Goal: Task Accomplishment & Management: Manage account settings

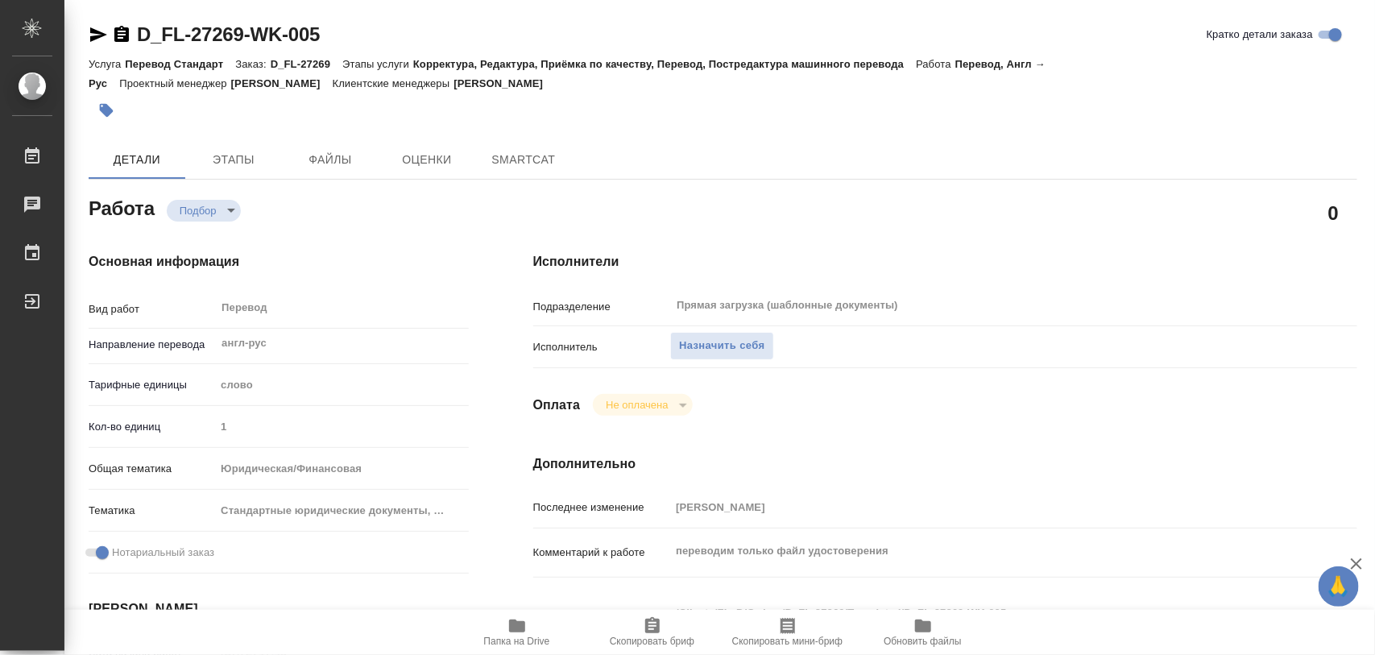
type textarea "x"
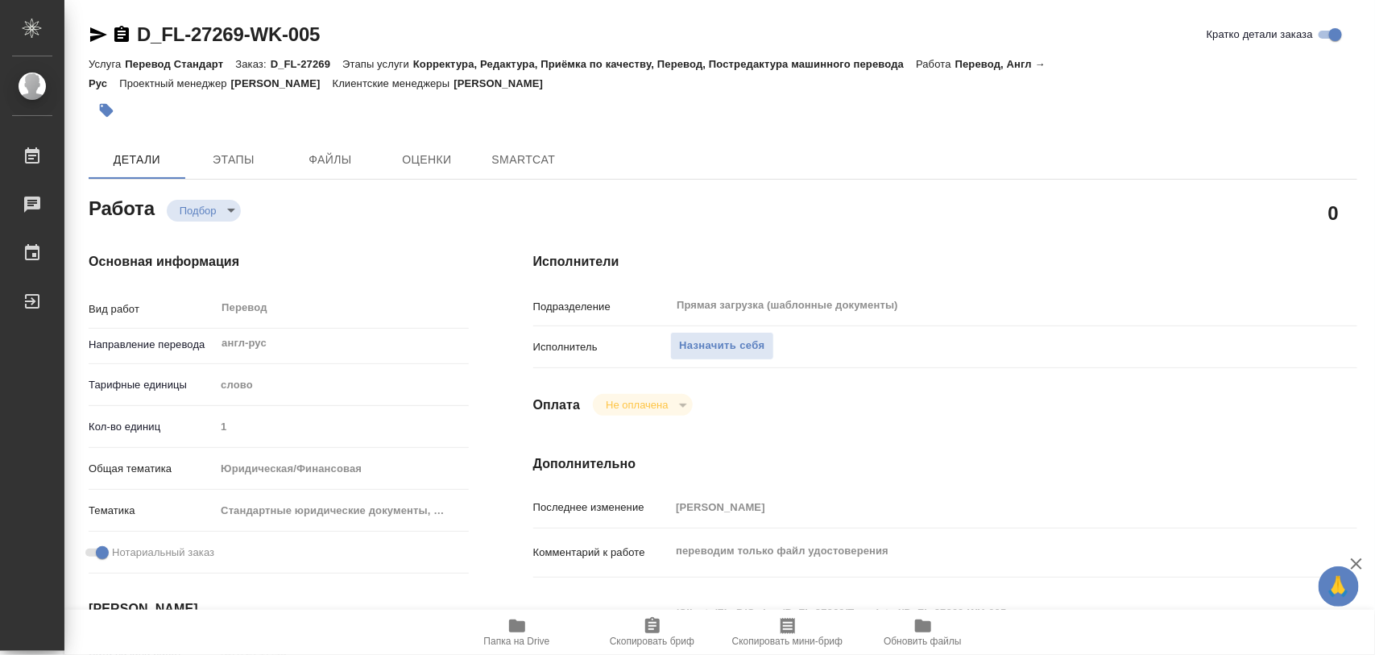
type textarea "x"
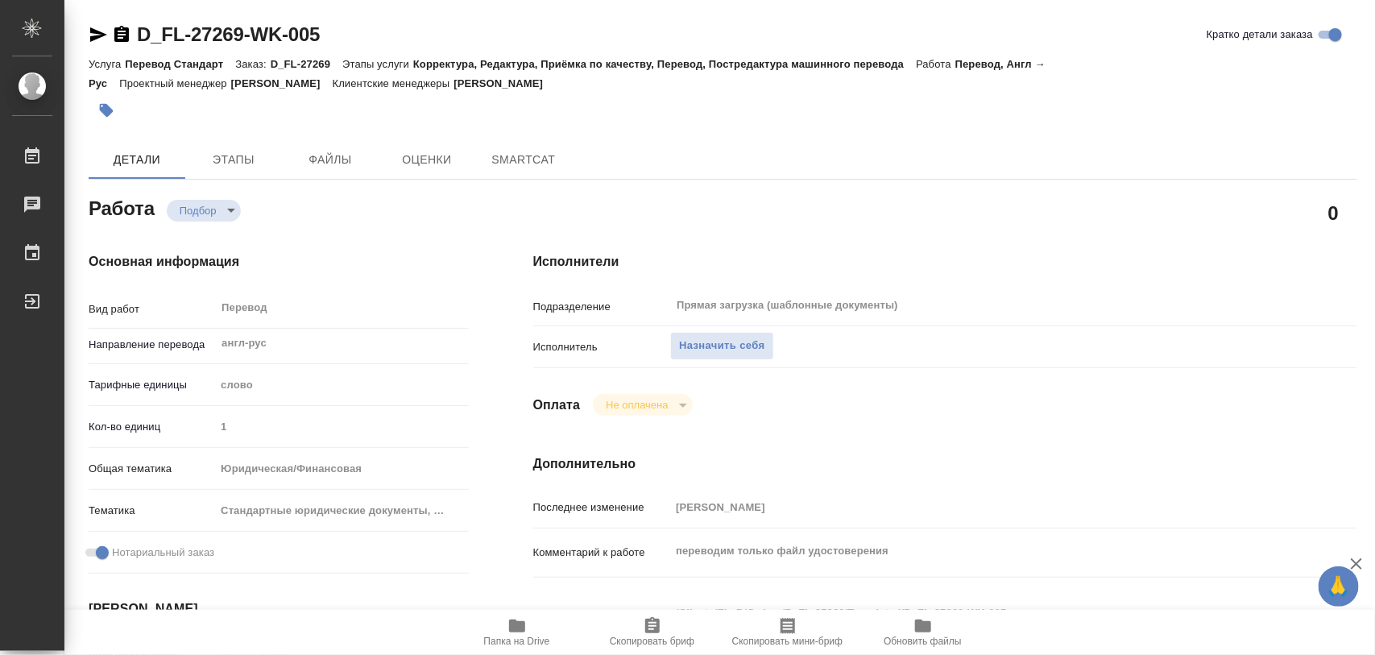
type textarea "x"
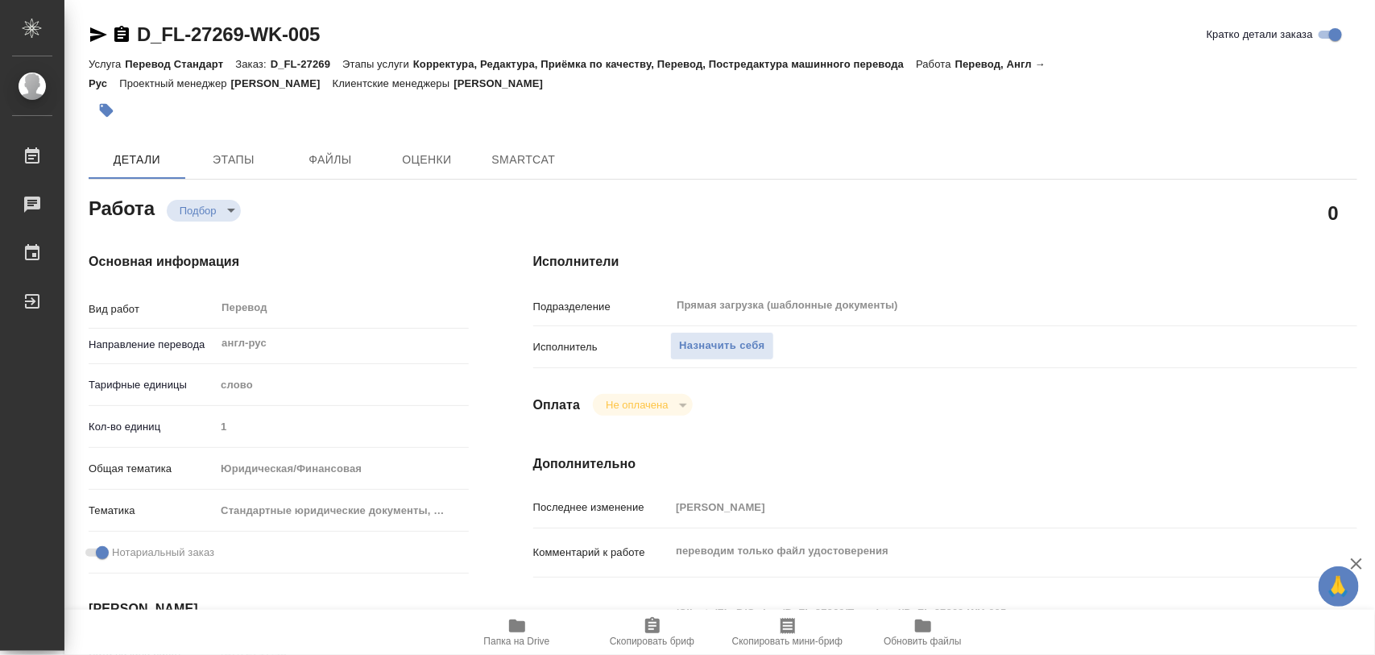
type textarea "x"
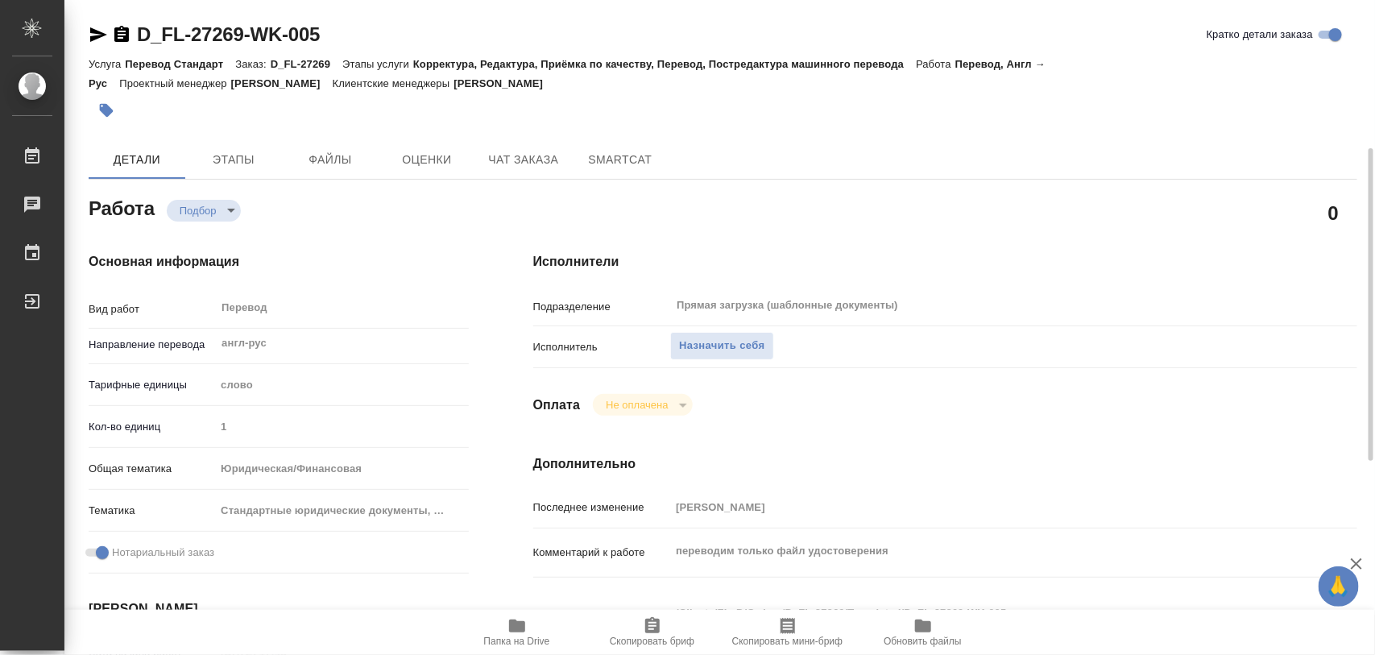
scroll to position [302, 0]
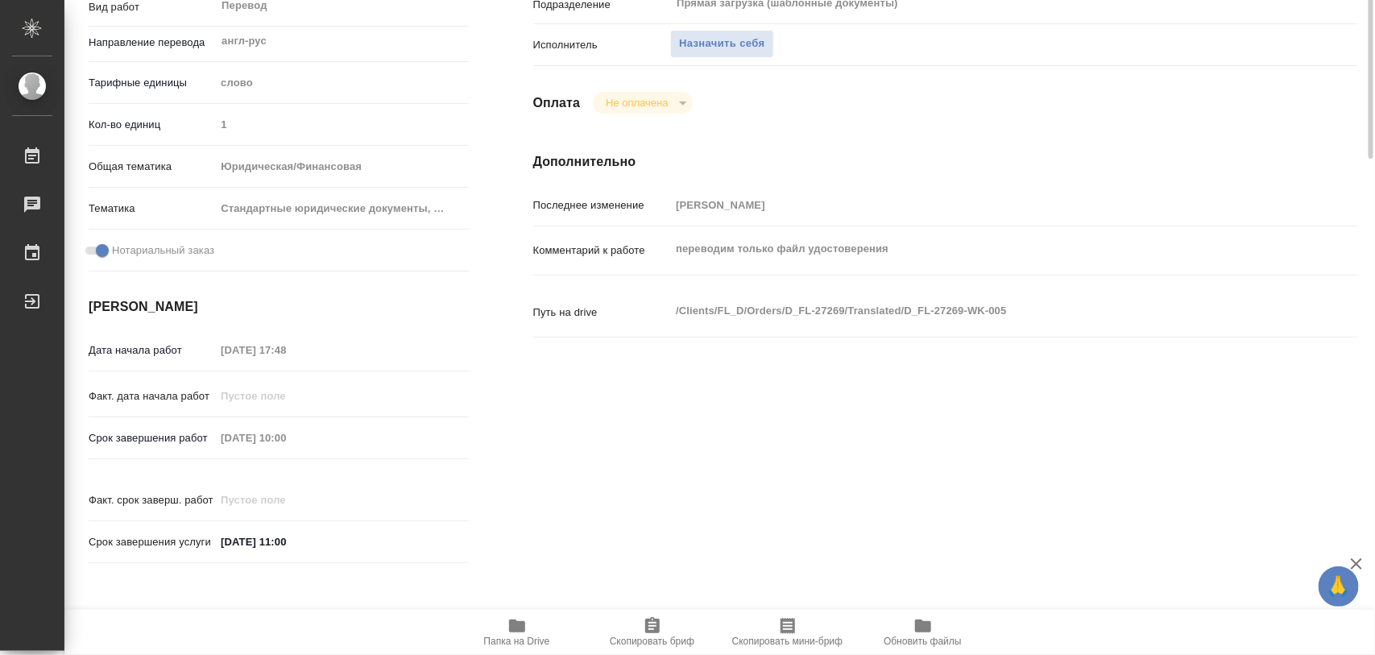
type textarea "x"
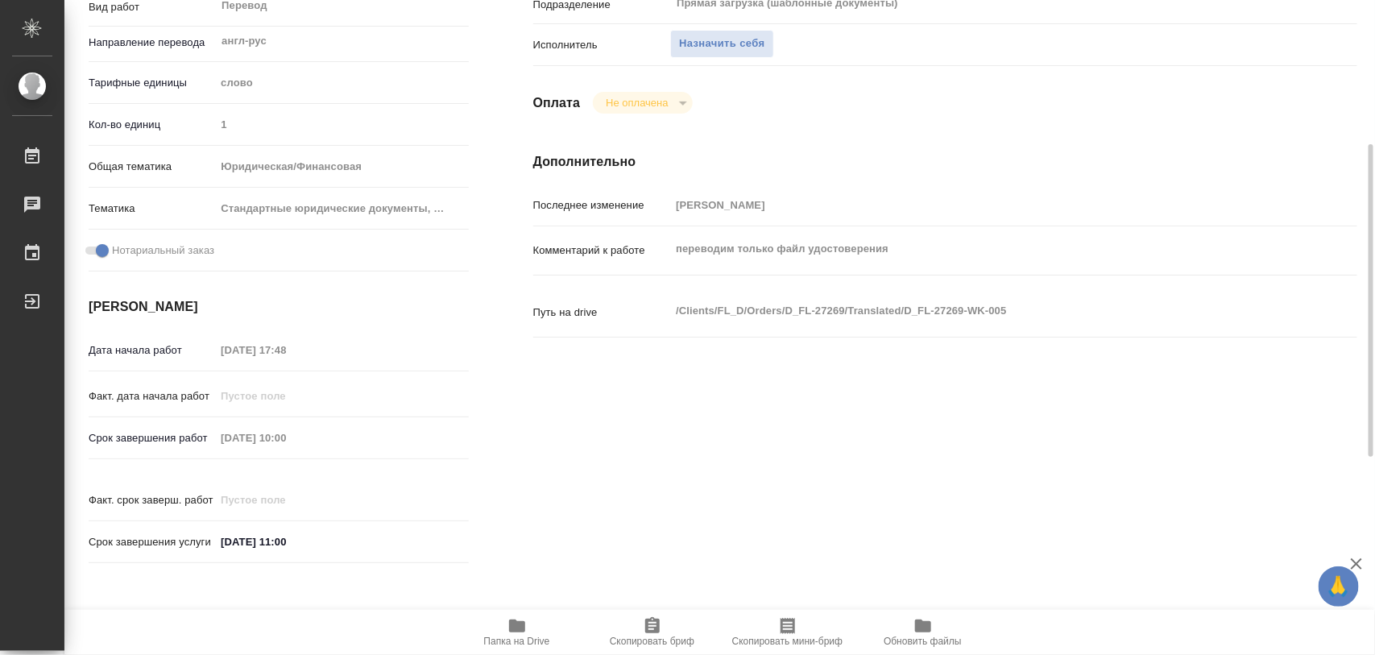
type textarea "x"
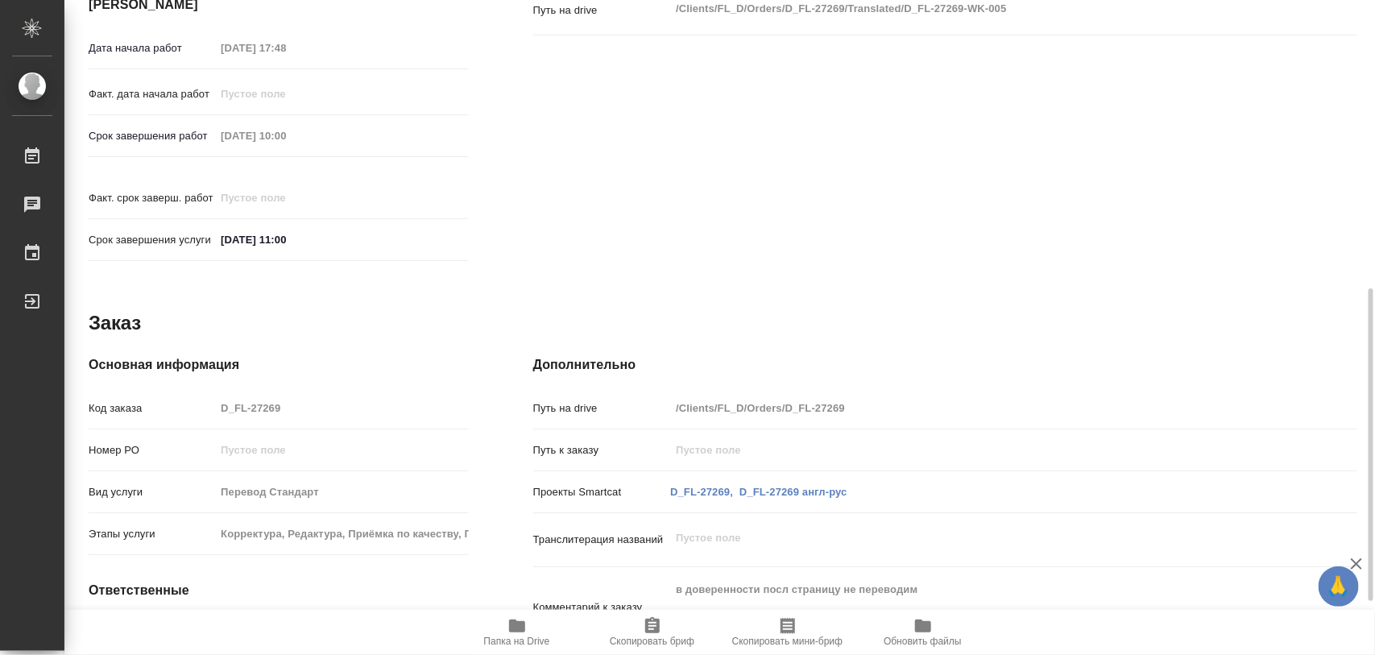
scroll to position [718, 0]
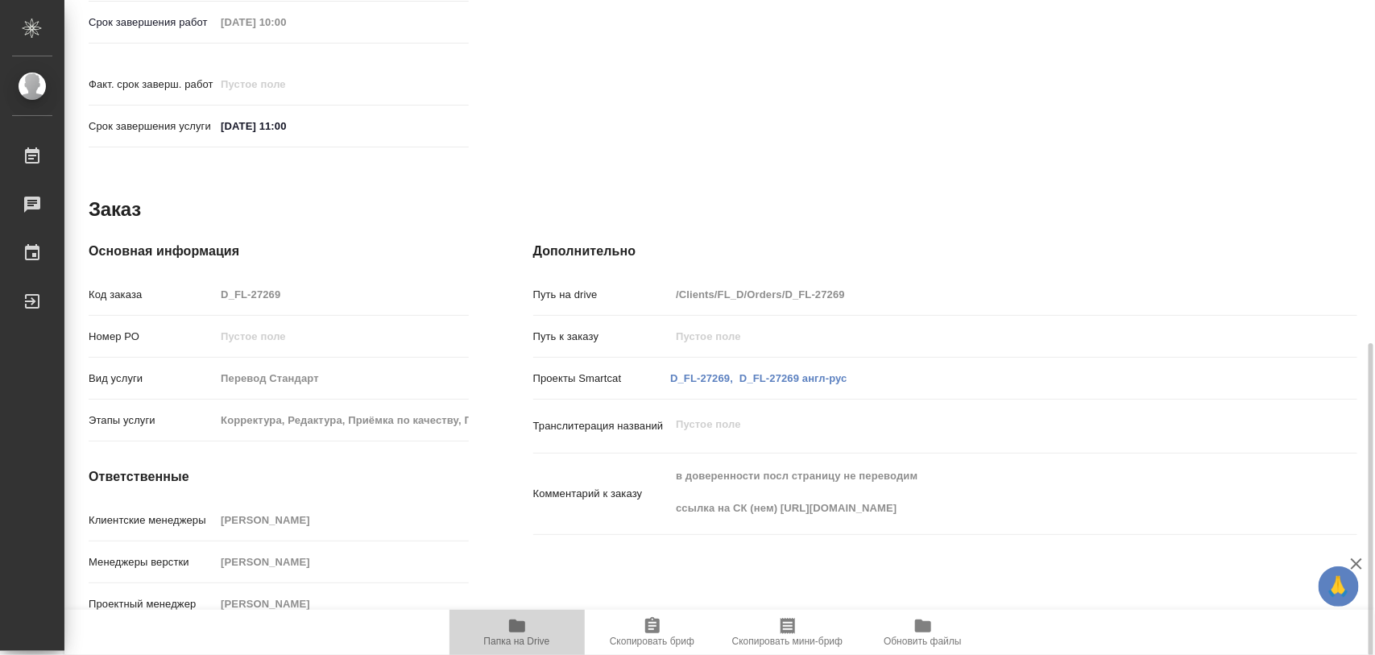
click at [530, 623] on span "Папка на Drive" at bounding box center [517, 631] width 116 height 31
click at [525, 629] on icon "button" at bounding box center [517, 625] width 19 height 19
click at [522, 624] on icon "button" at bounding box center [517, 626] width 16 height 13
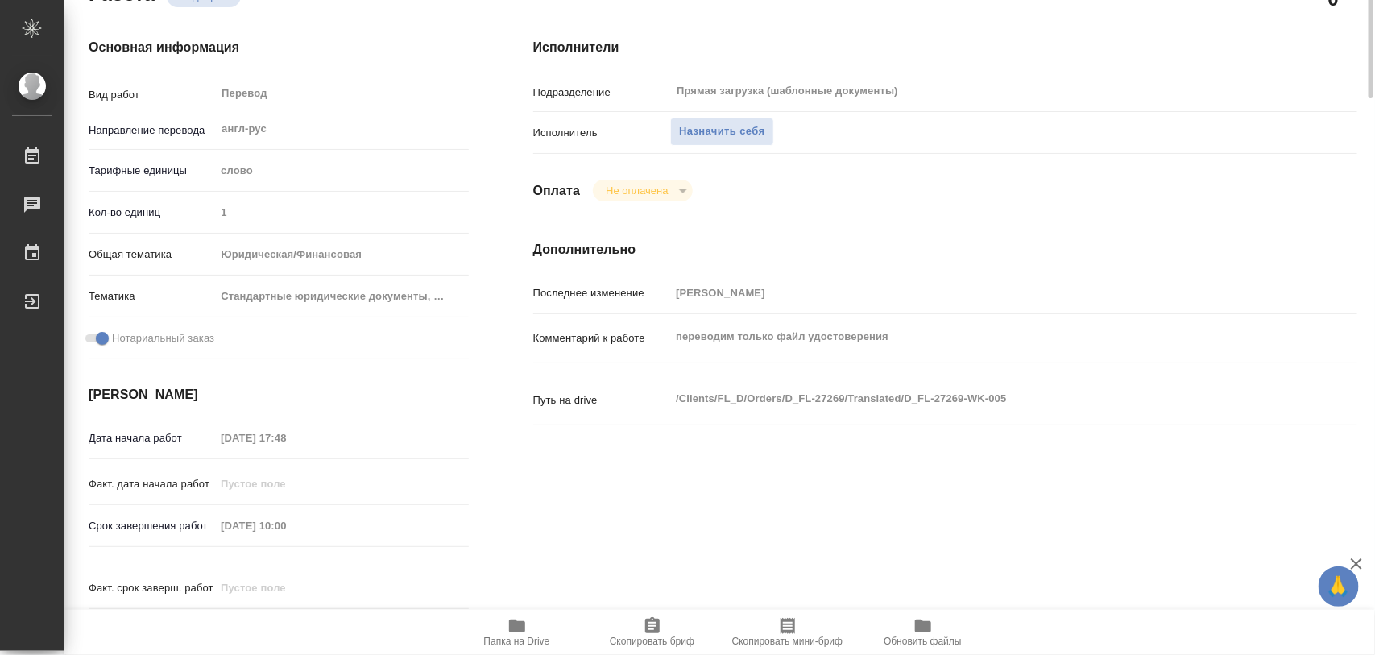
scroll to position [0, 0]
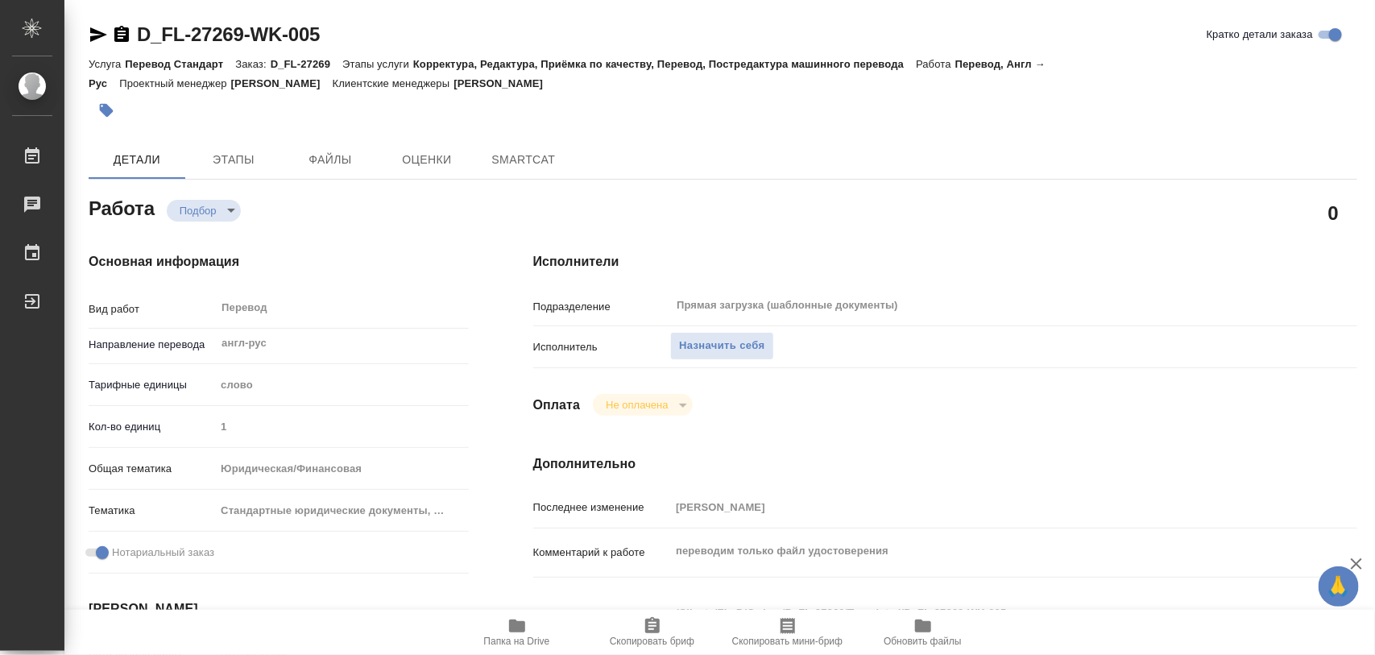
type textarea "x"
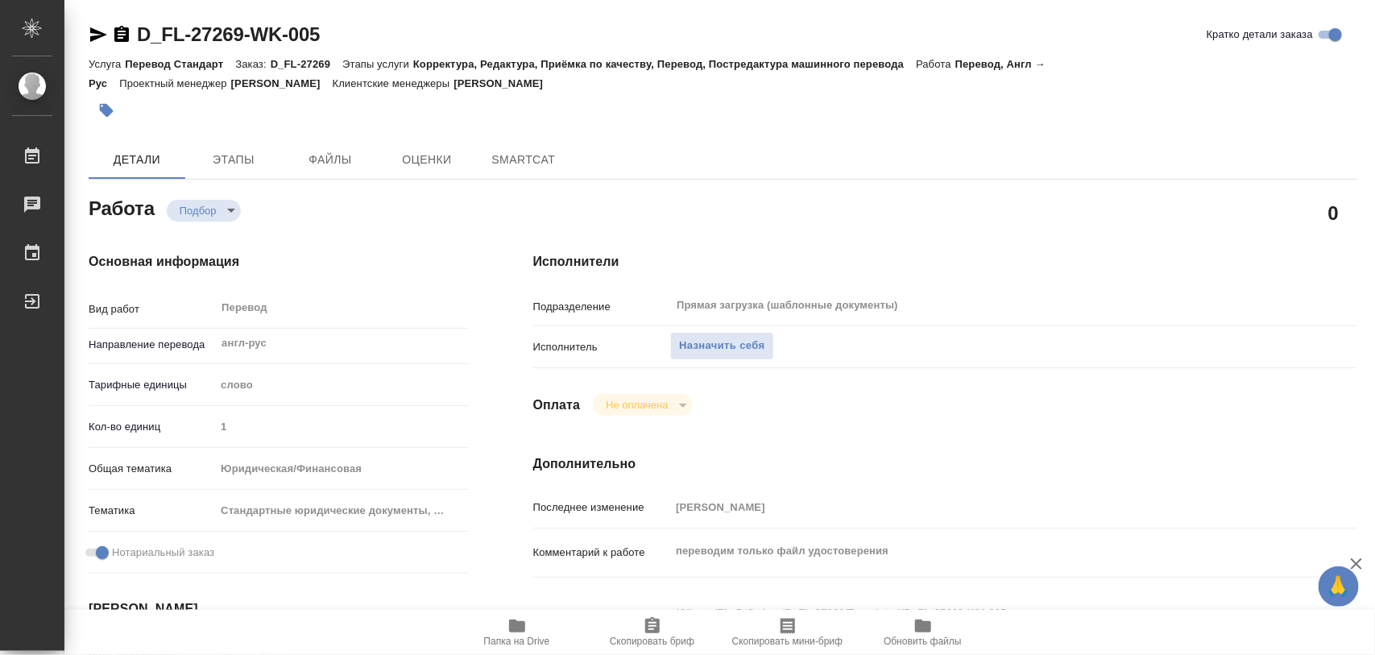
type textarea "x"
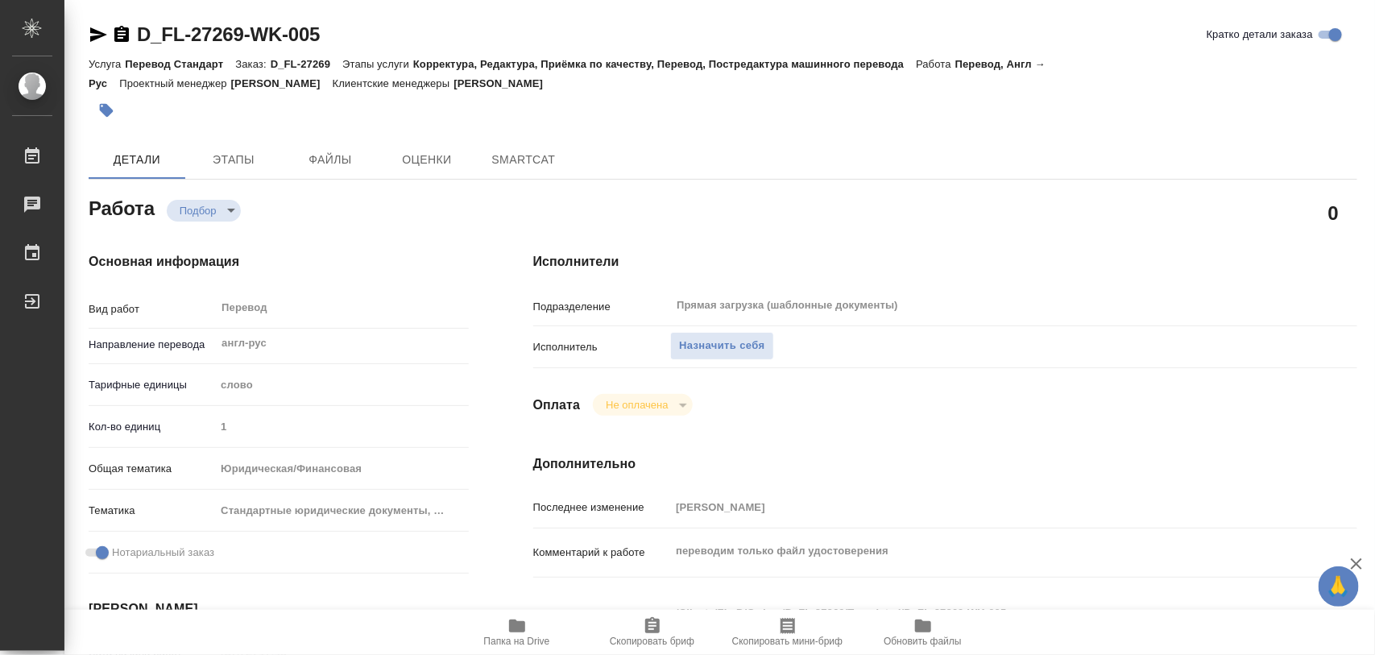
type textarea "x"
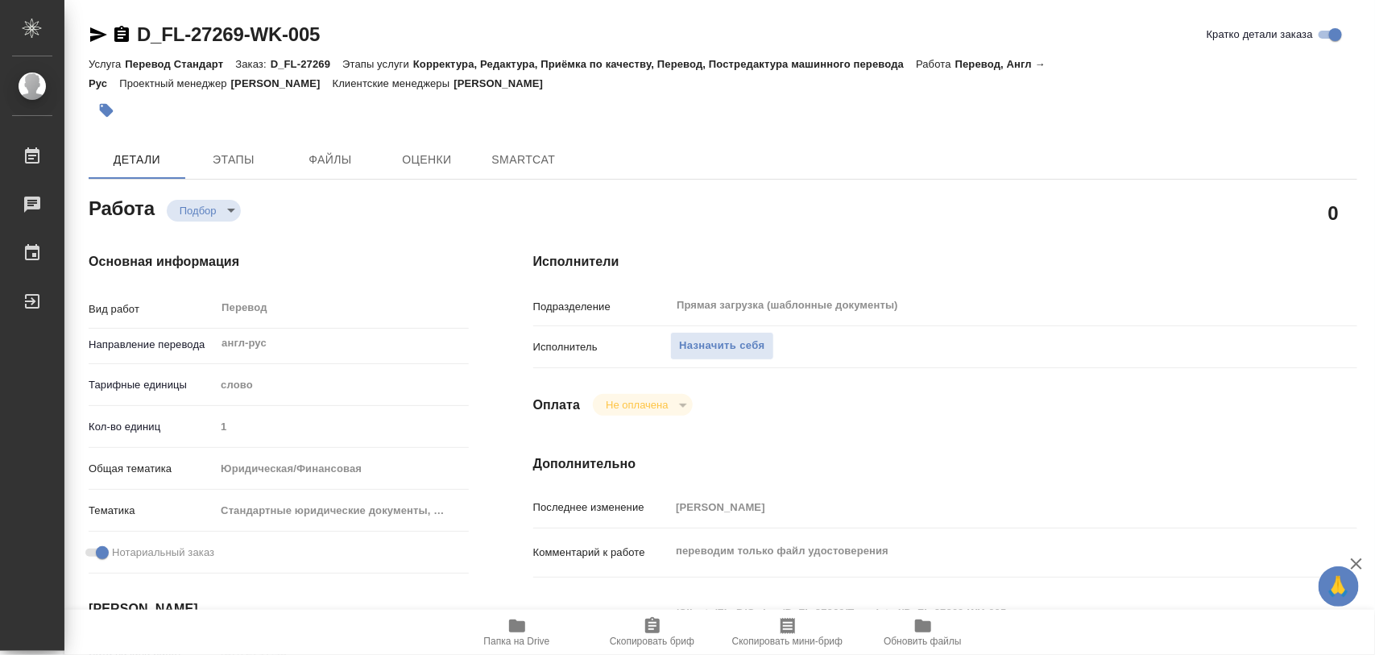
type textarea "x"
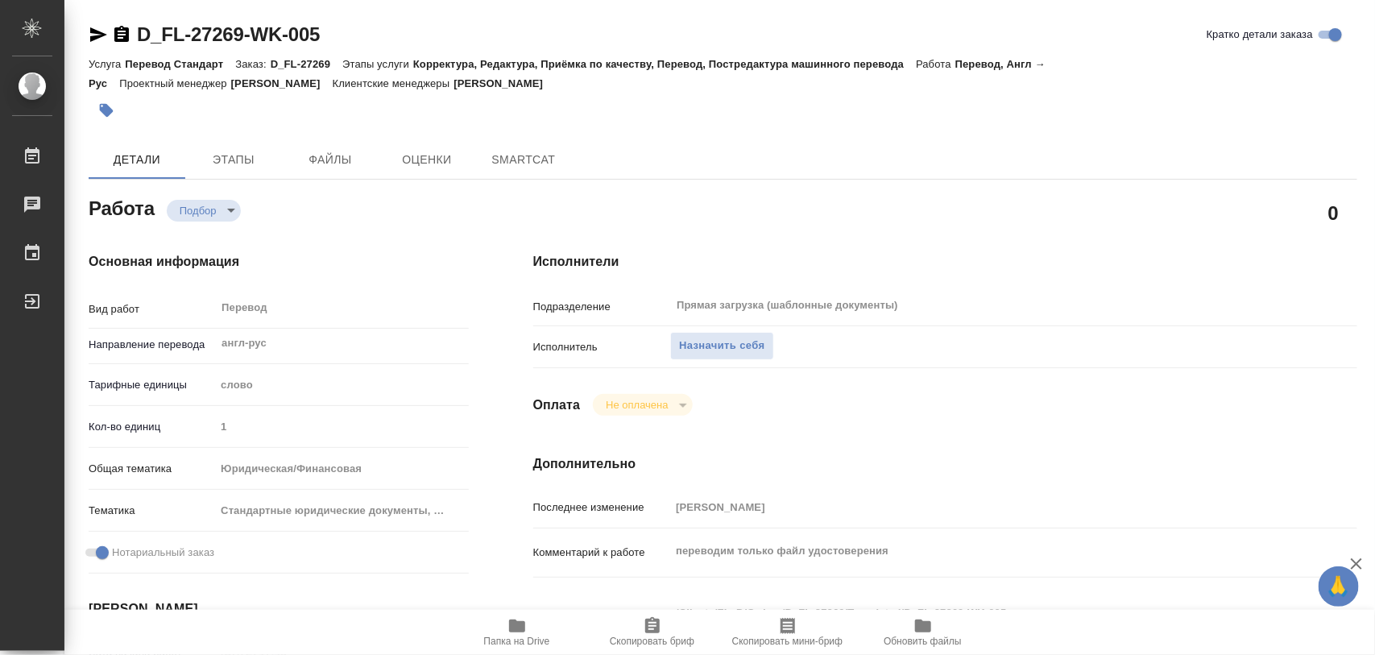
type textarea "x"
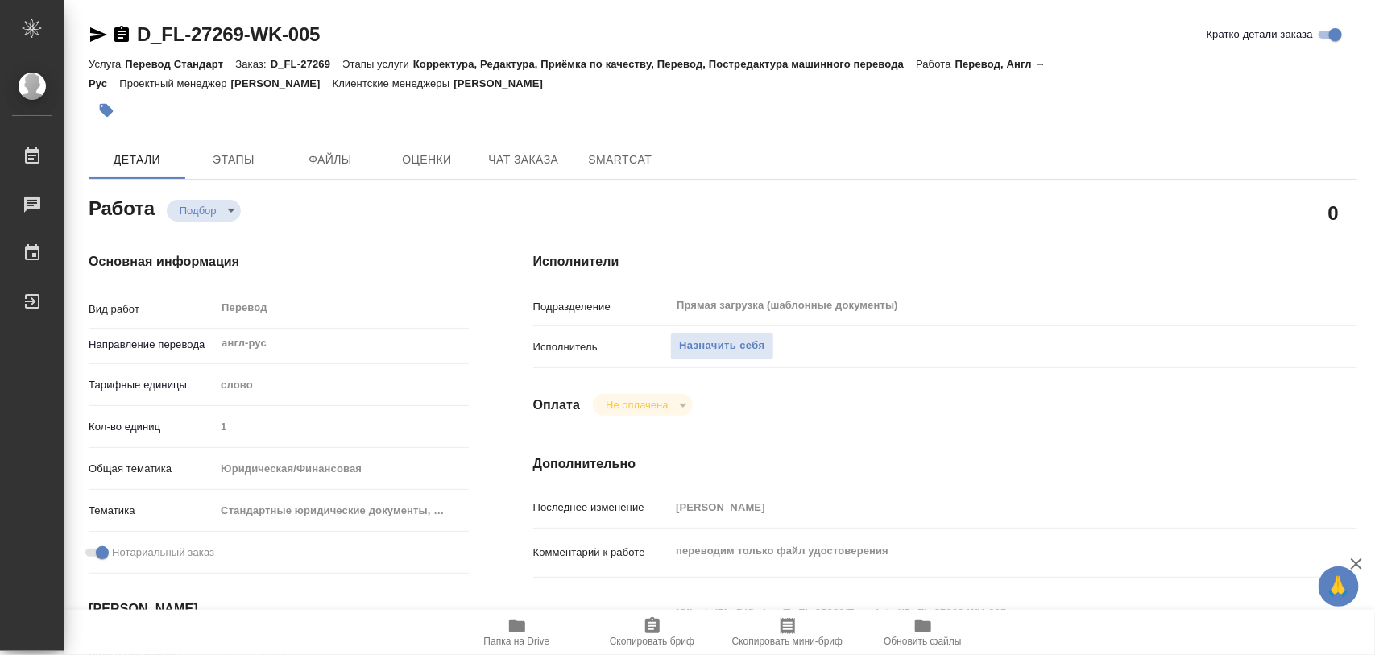
type textarea "x"
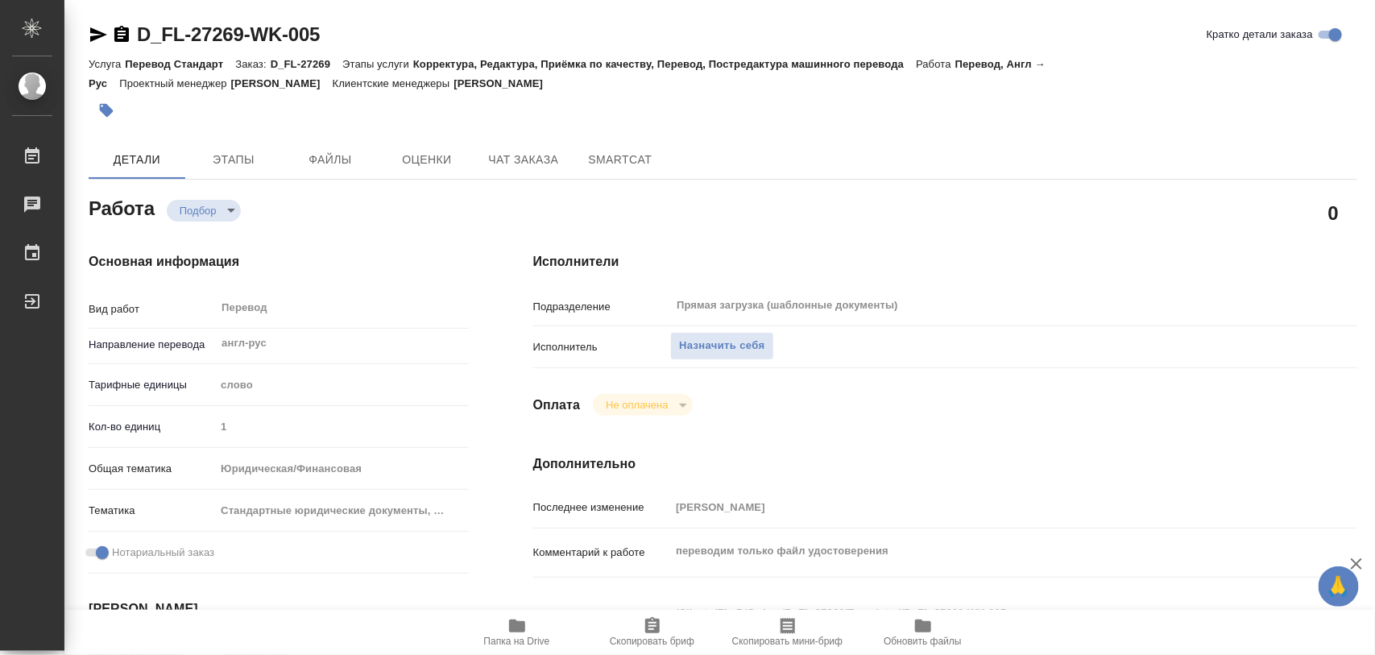
type textarea "x"
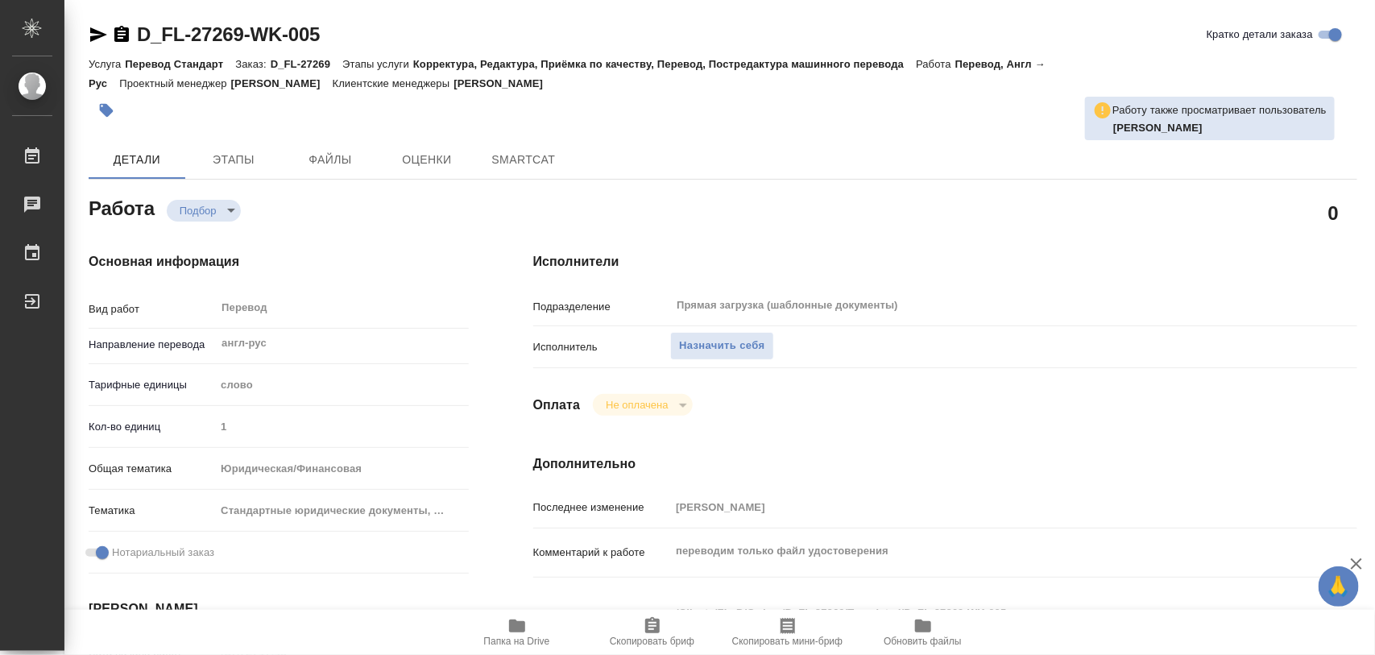
type textarea "x"
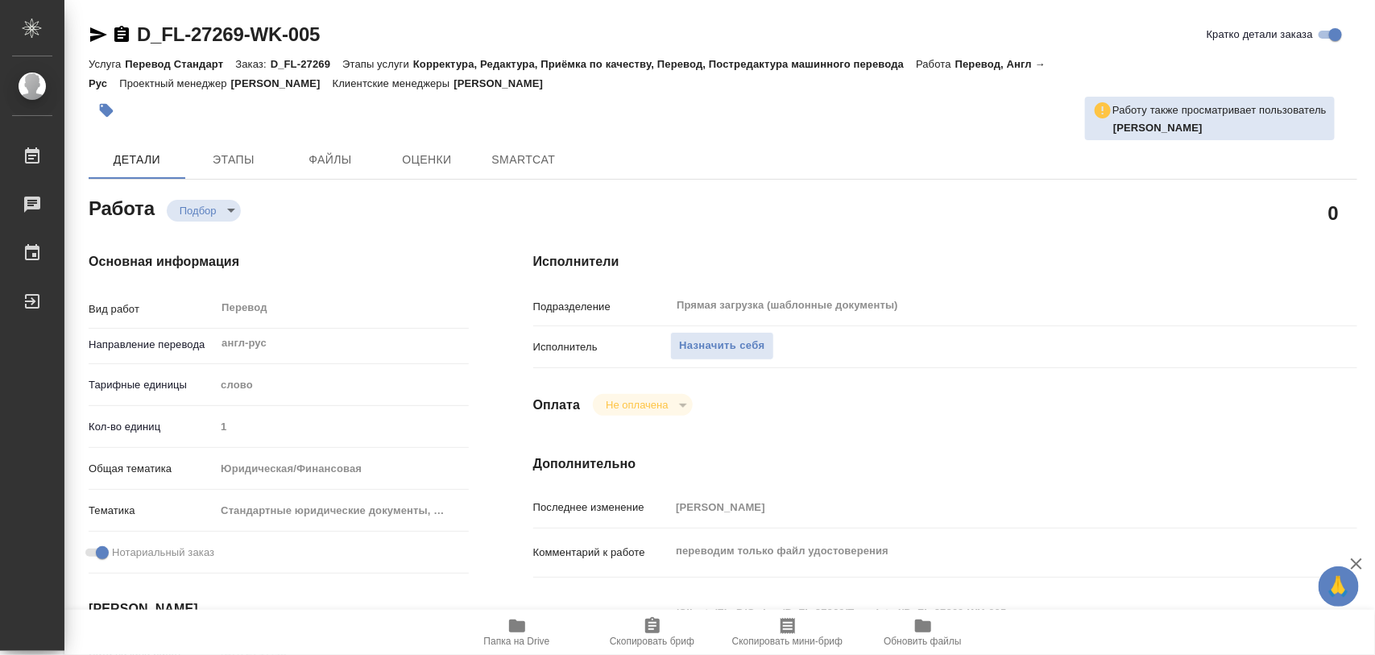
type textarea "x"
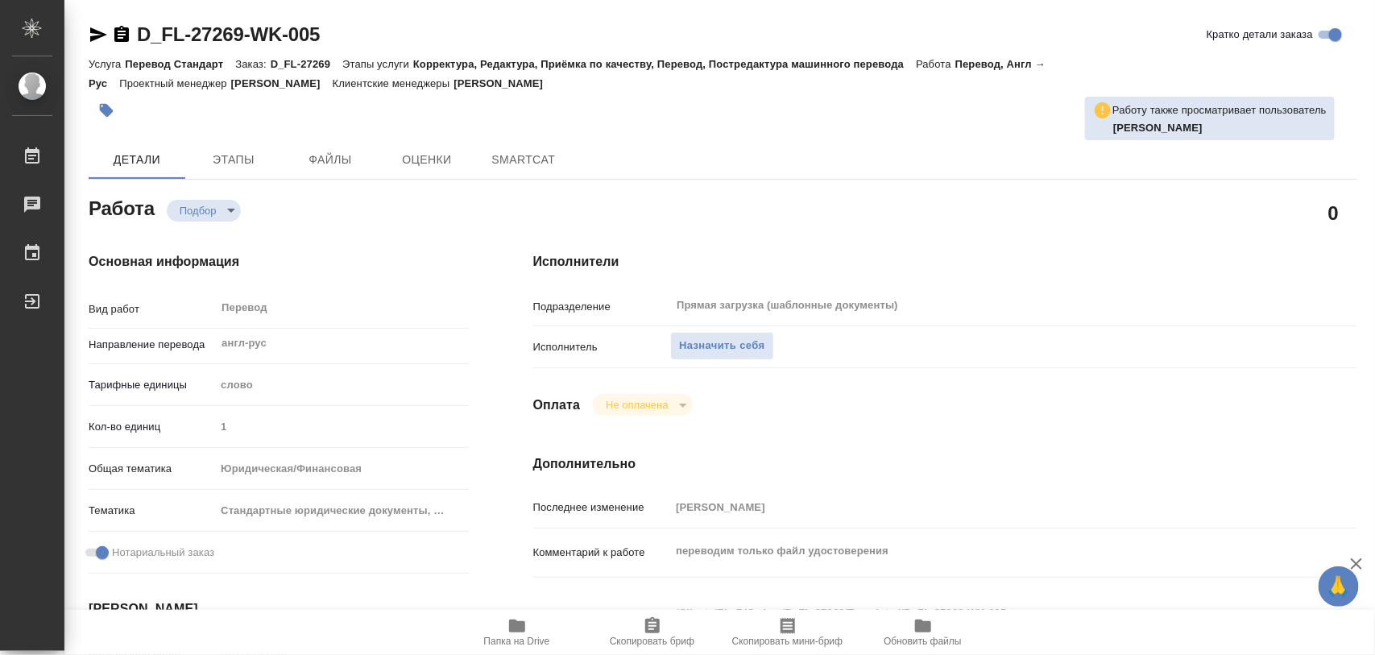
type textarea "x"
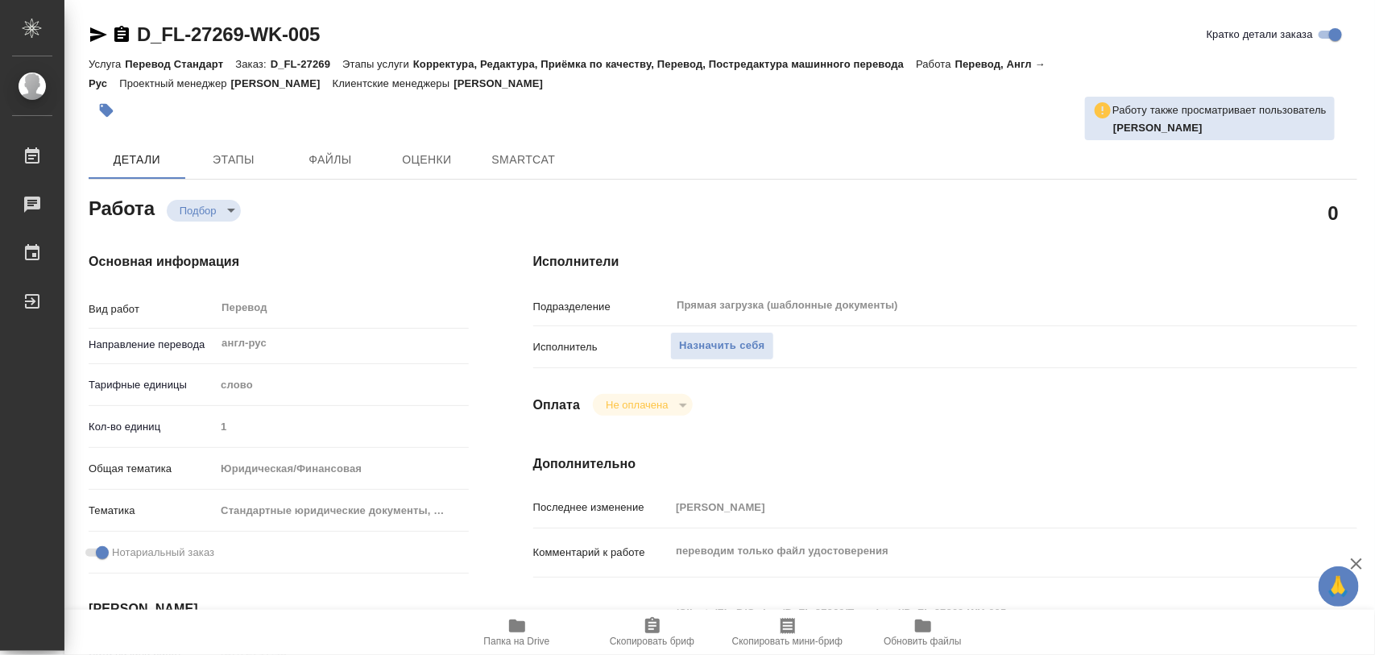
type textarea "x"
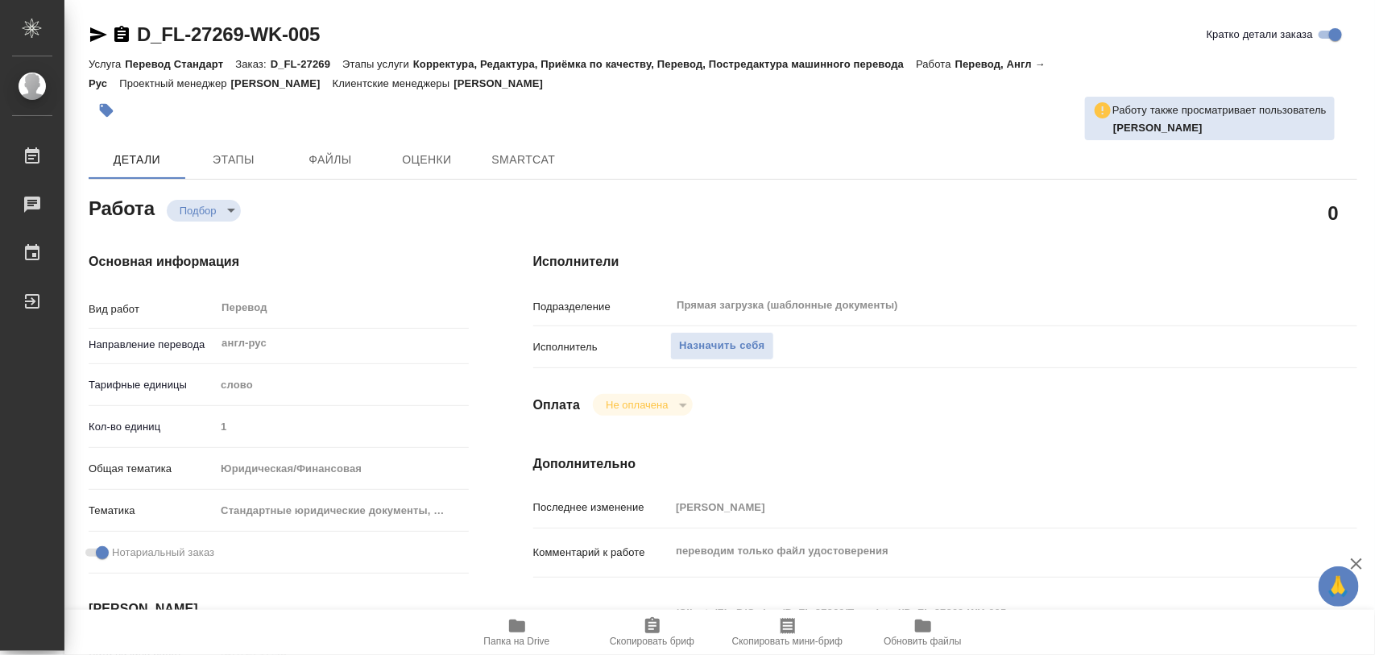
type textarea "x"
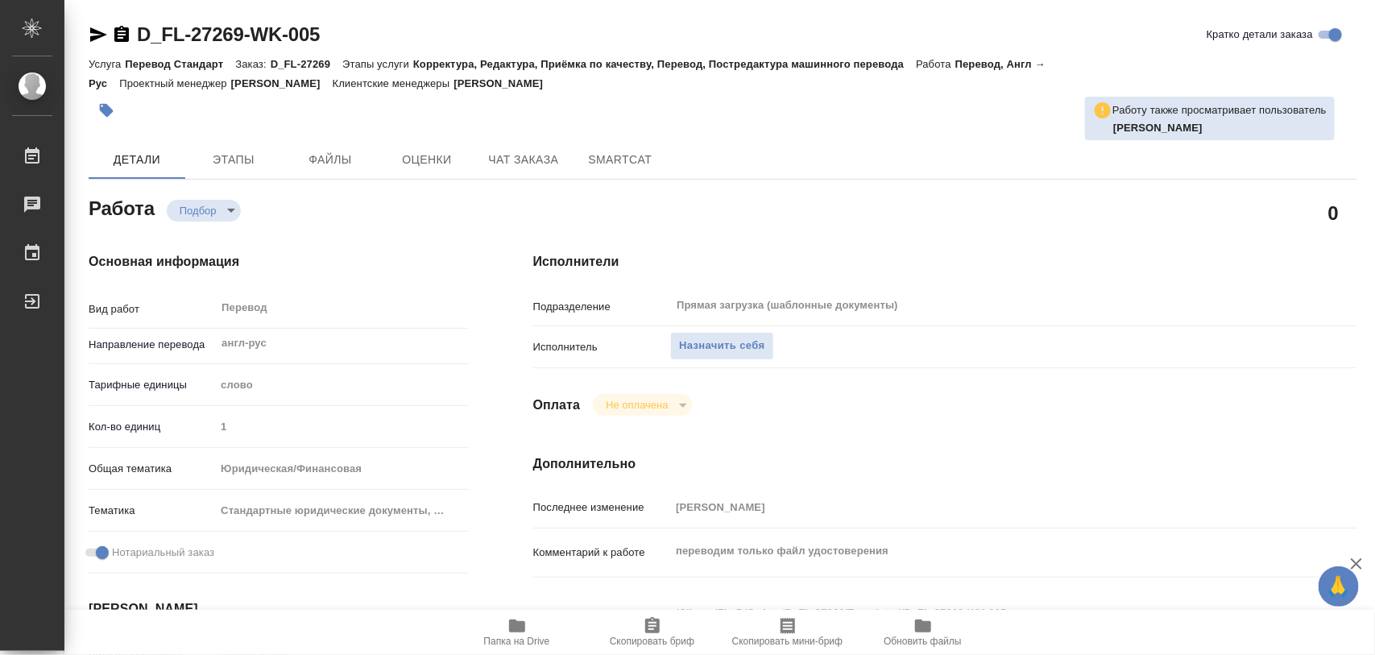
type textarea "x"
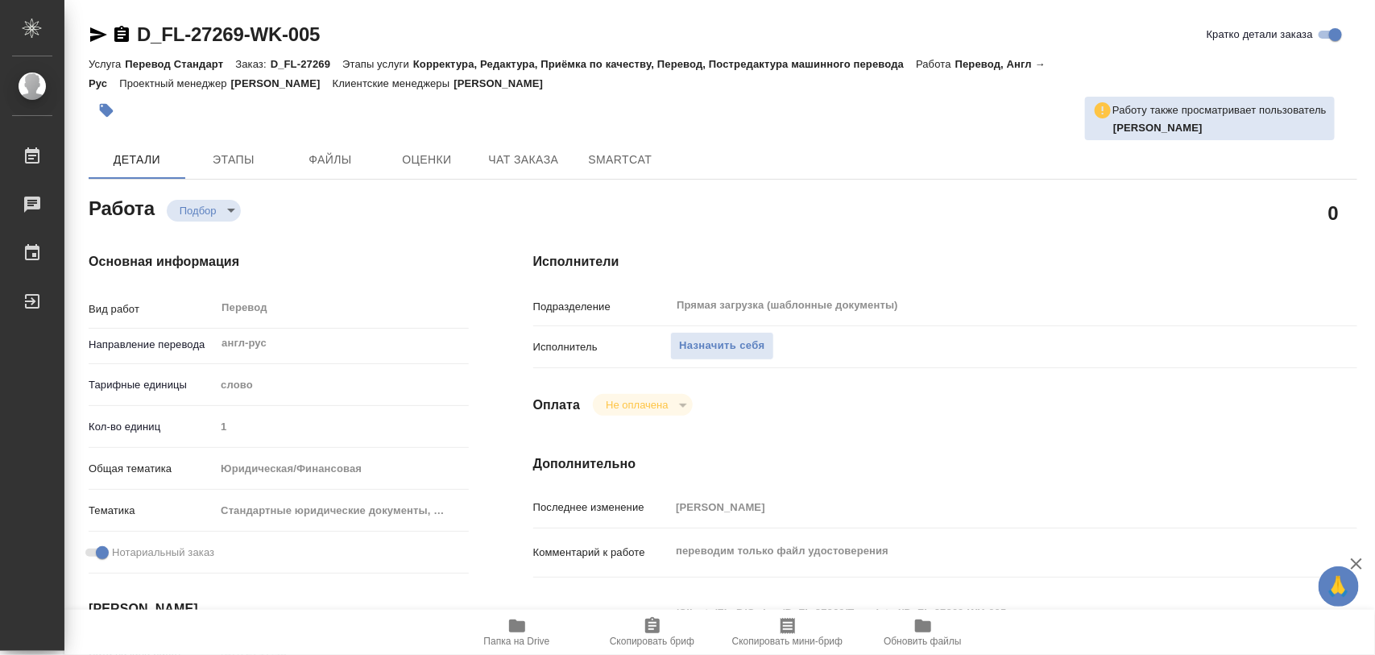
type textarea "x"
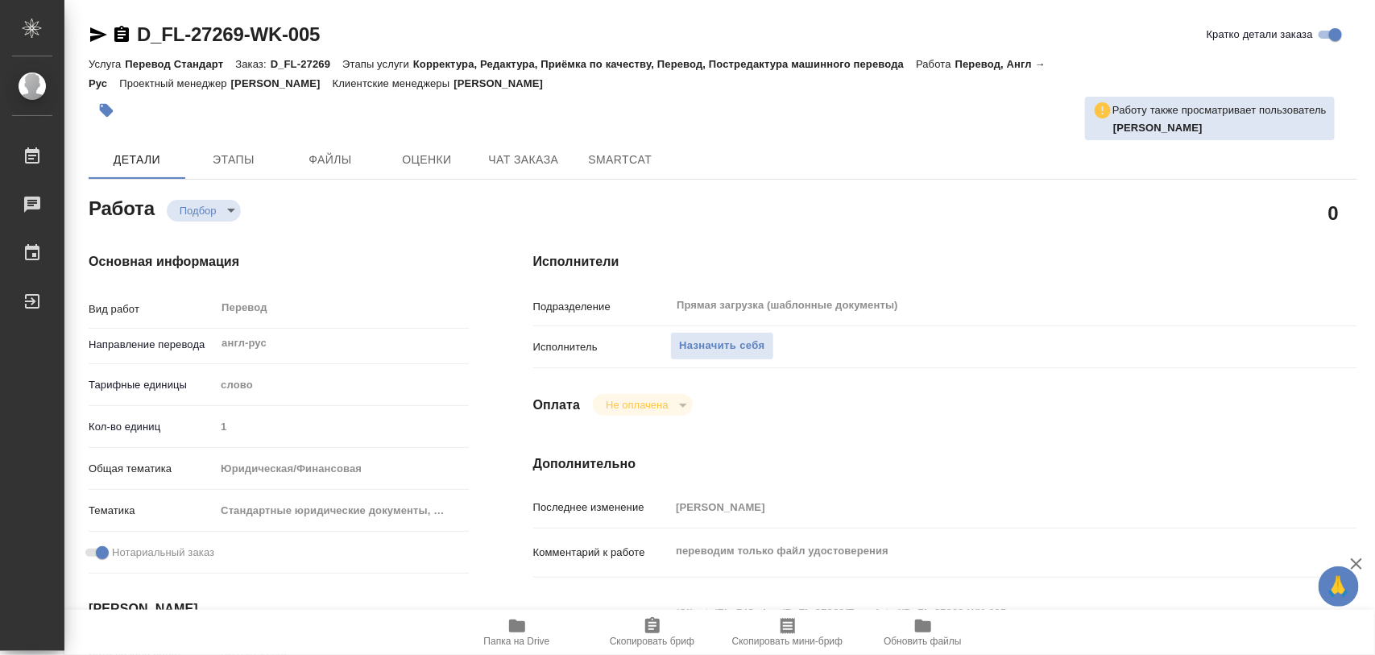
type textarea "x"
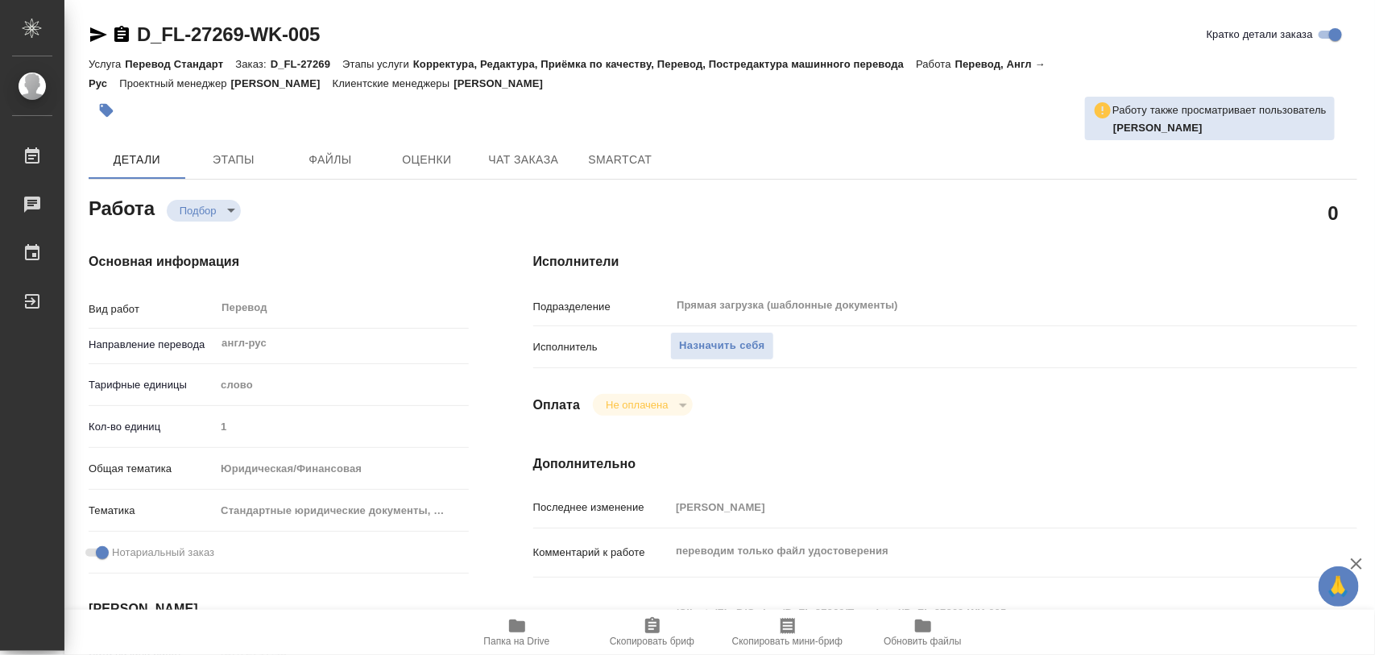
type textarea "x"
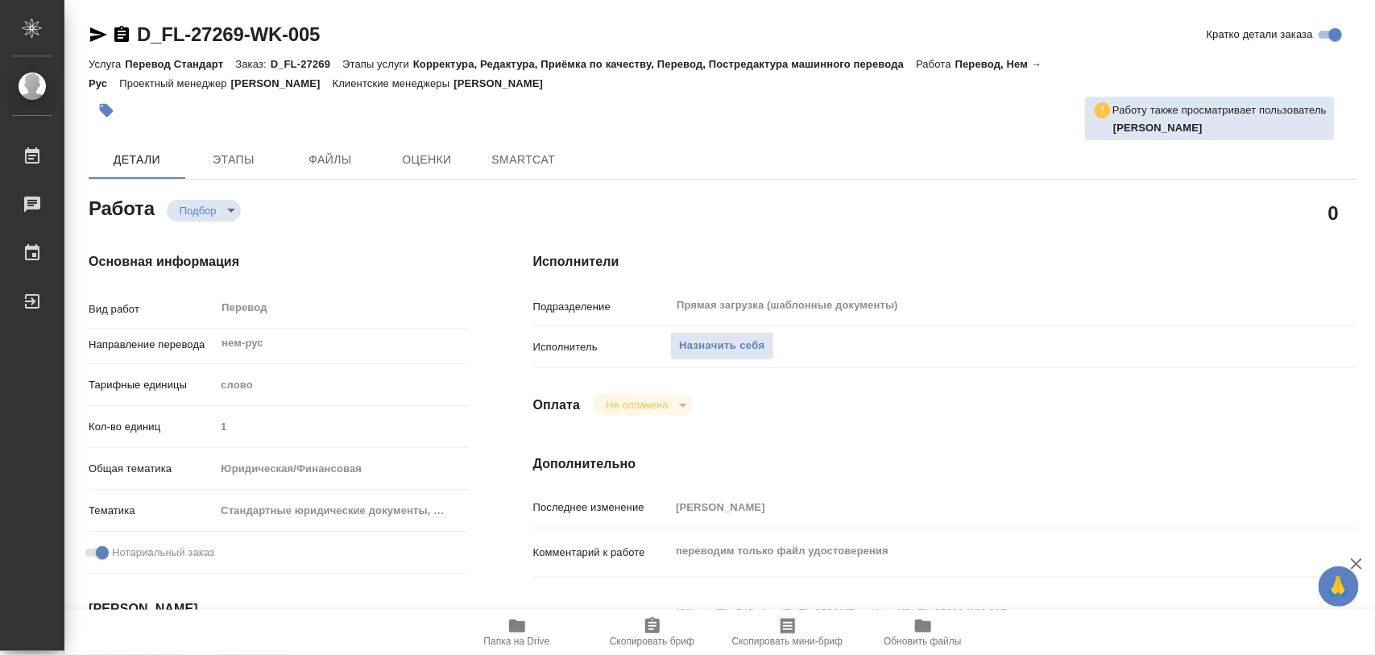
type textarea "x"
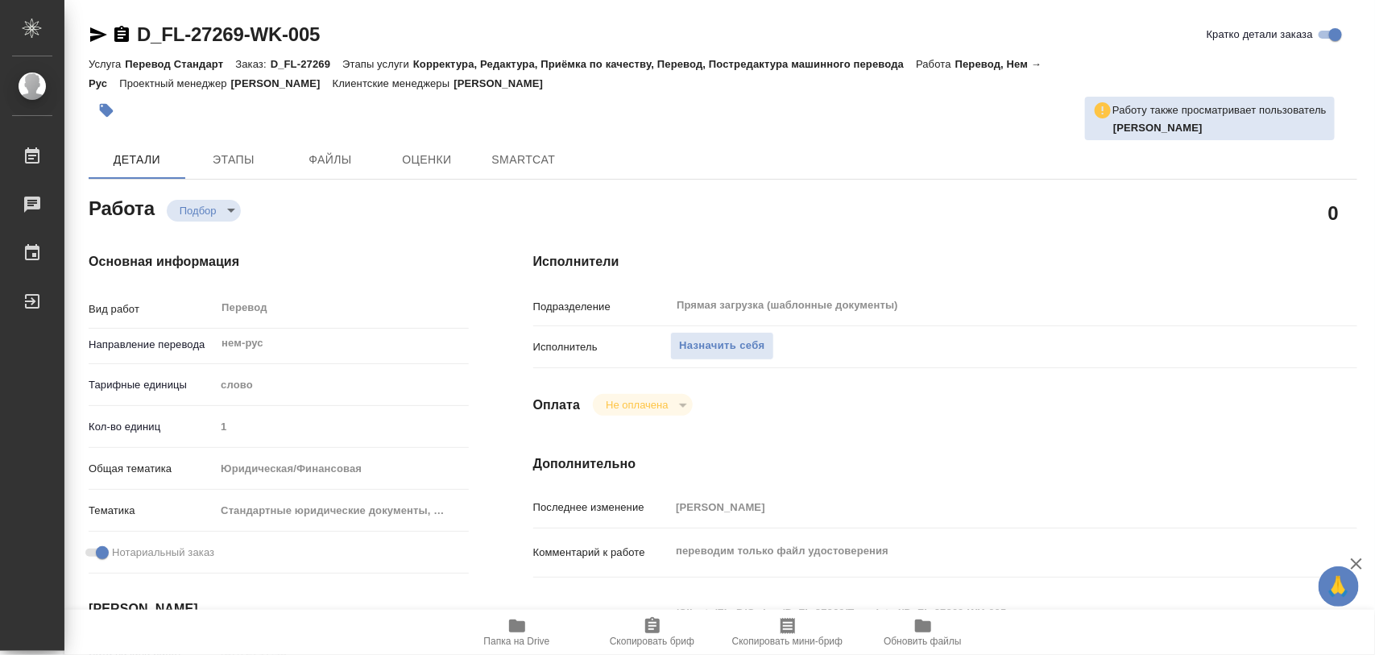
type textarea "x"
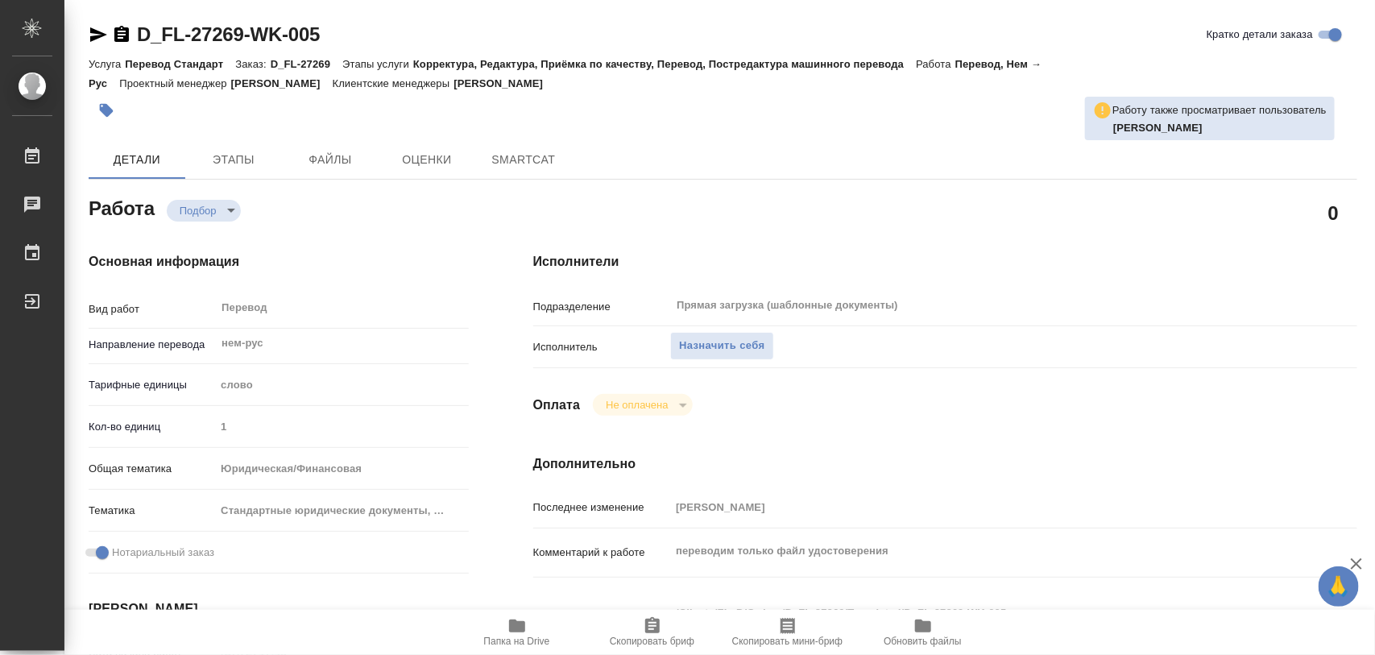
type textarea "x"
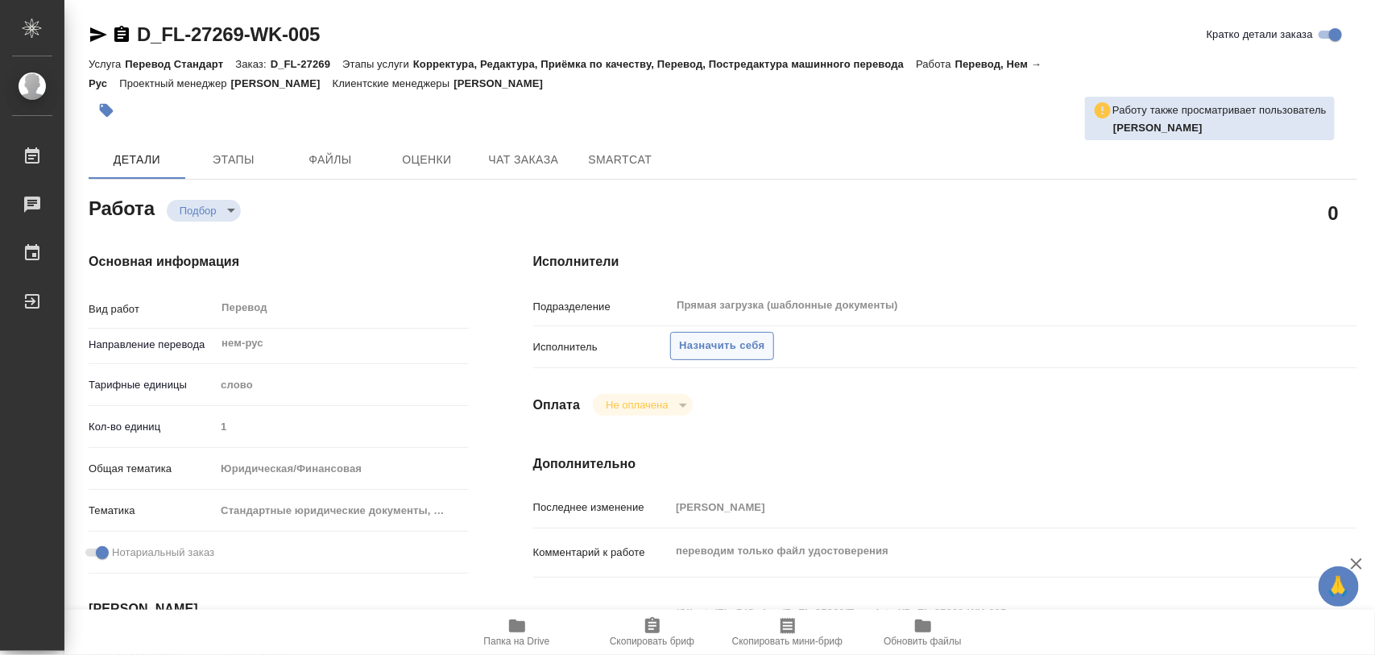
type textarea "x"
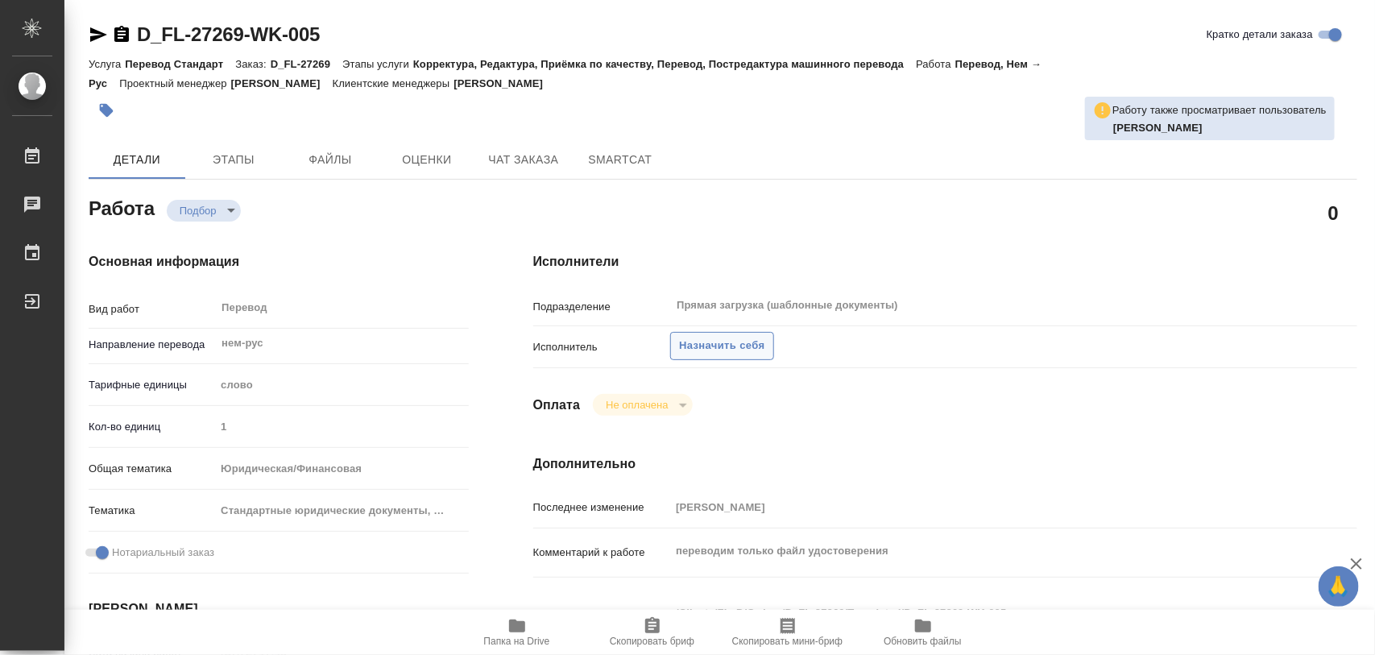
click at [717, 347] on span "Назначить себя" at bounding box center [721, 346] width 85 height 19
type textarea "x"
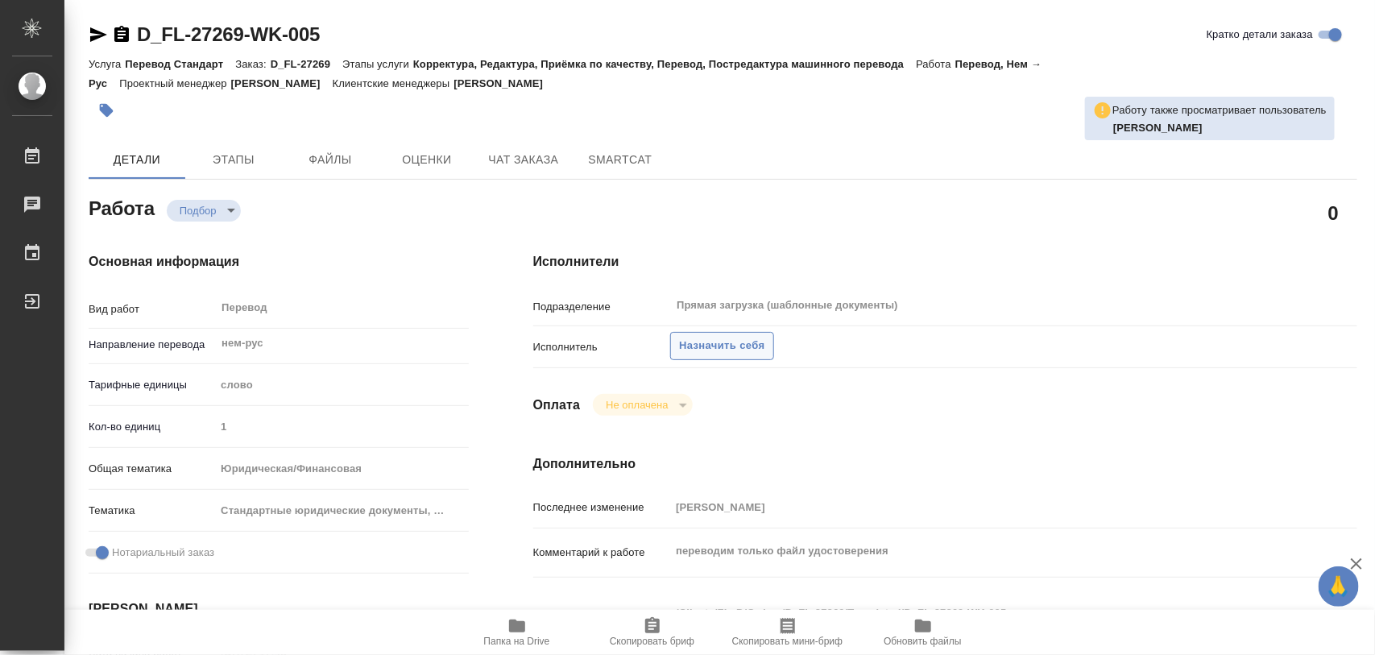
type textarea "x"
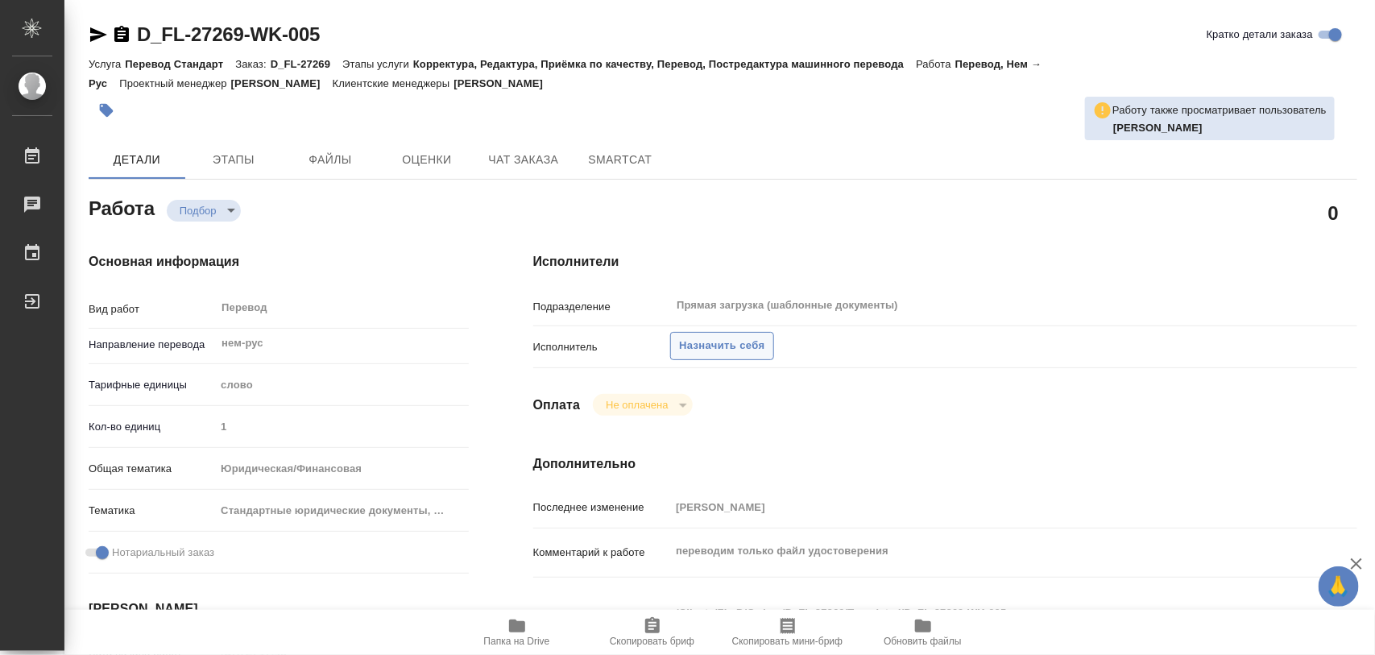
type textarea "x"
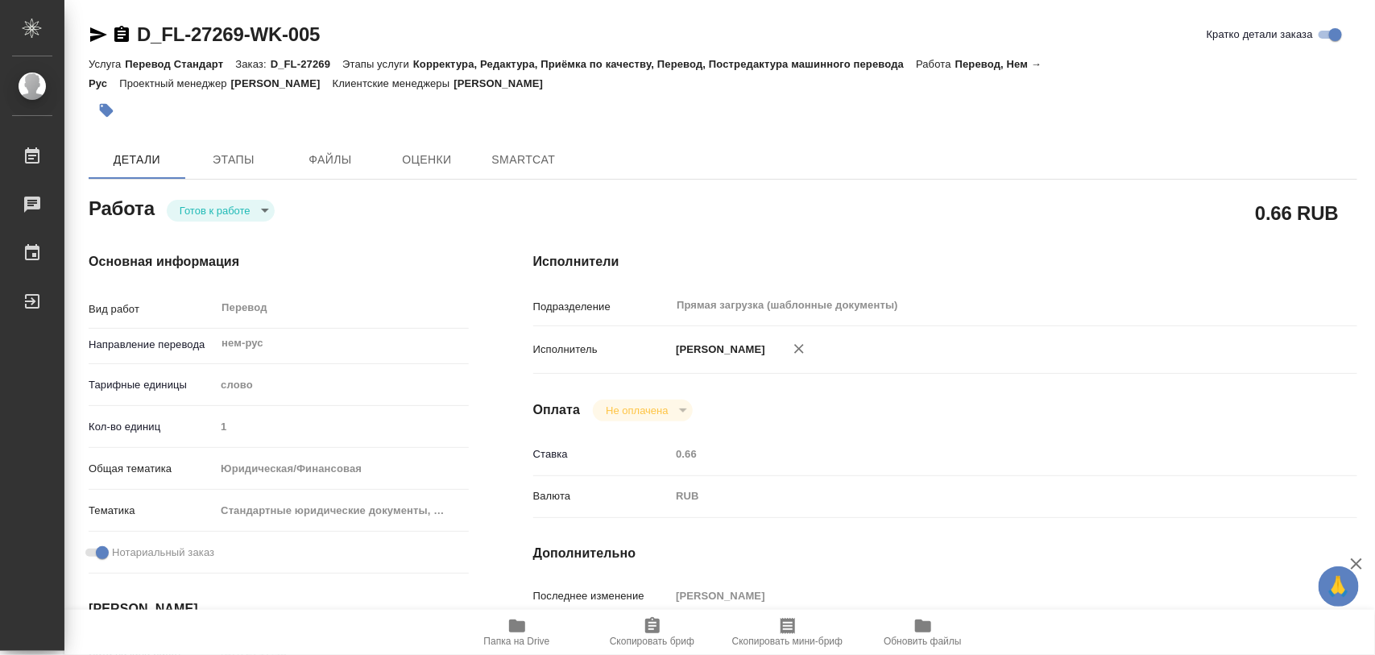
type textarea "x"
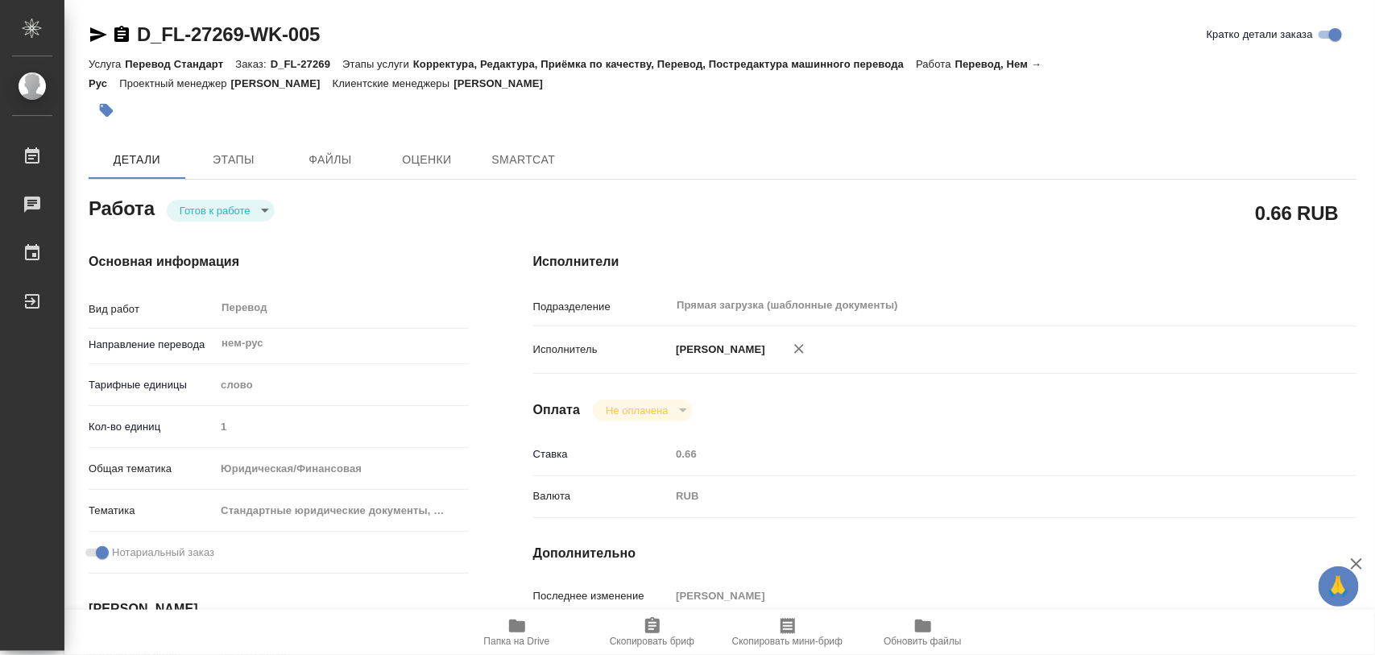
type textarea "x"
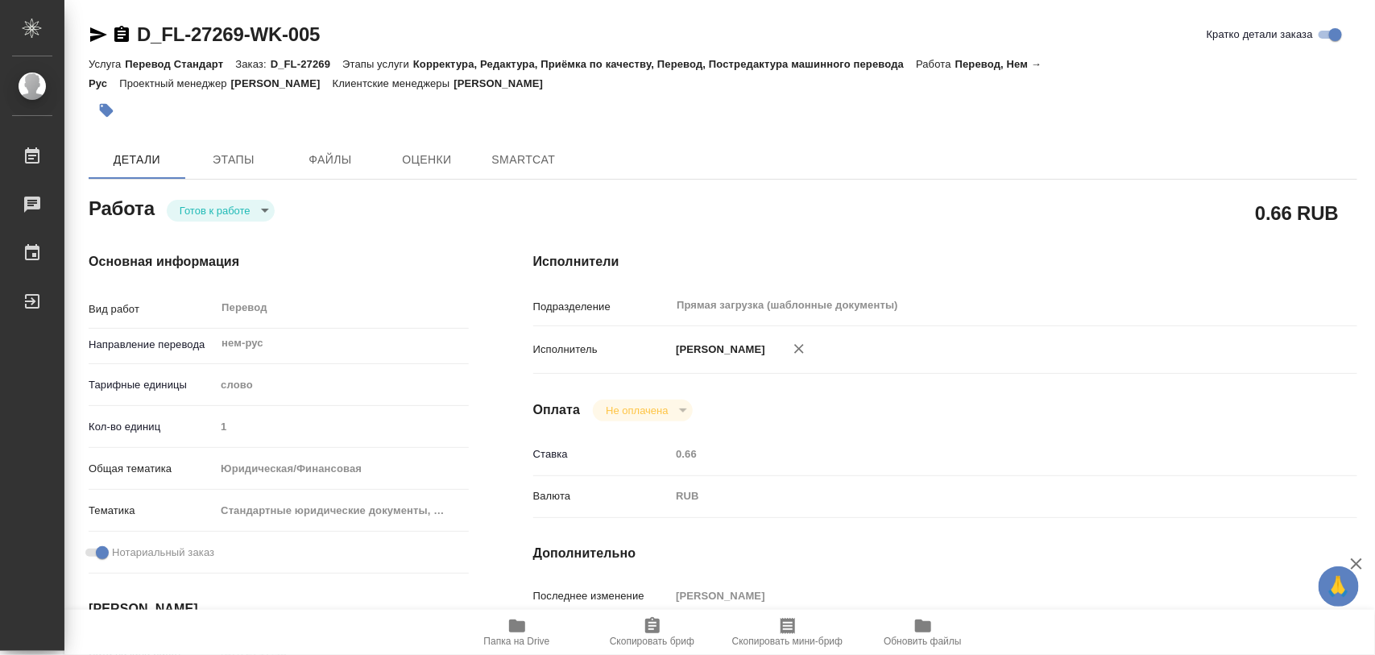
type textarea "x"
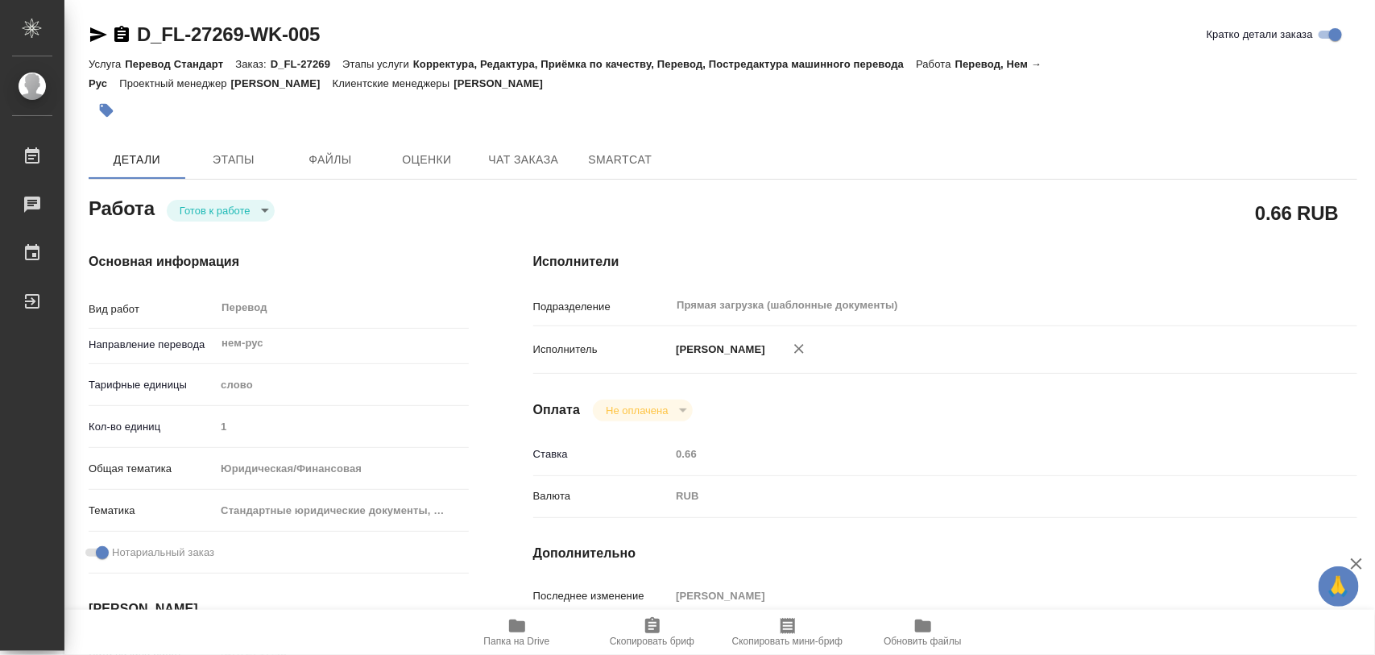
type textarea "x"
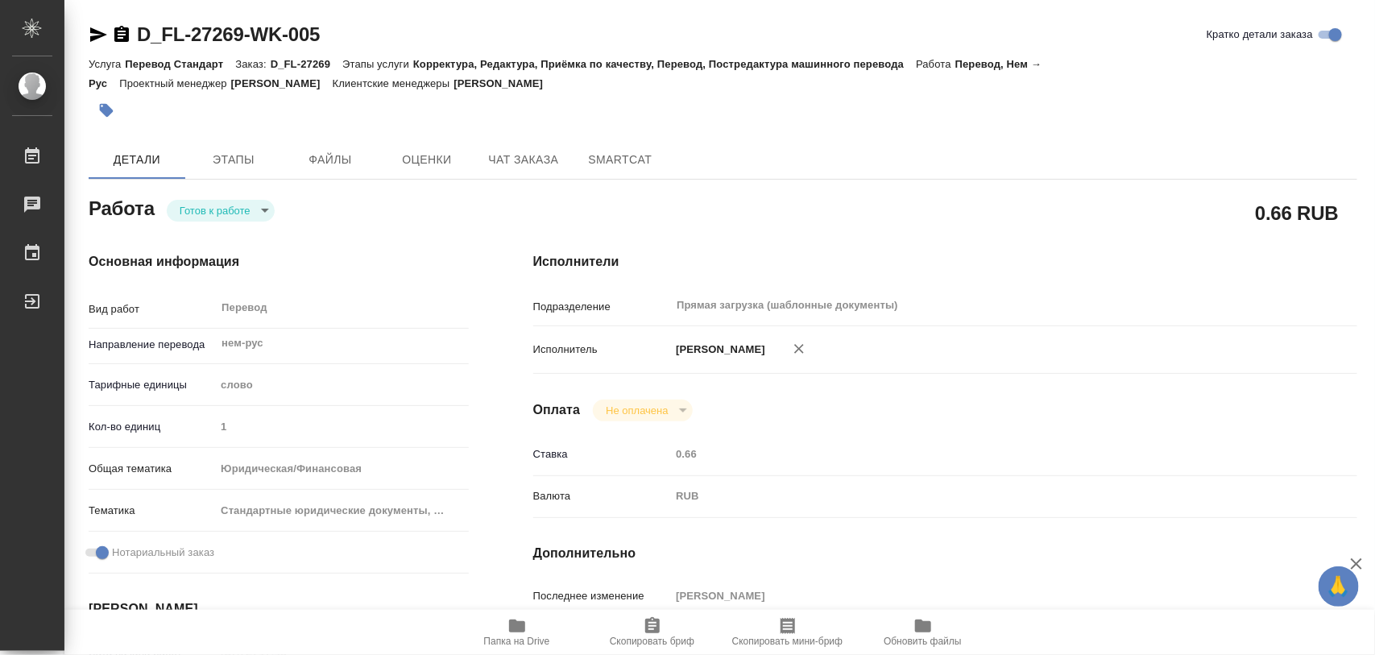
type textarea "x"
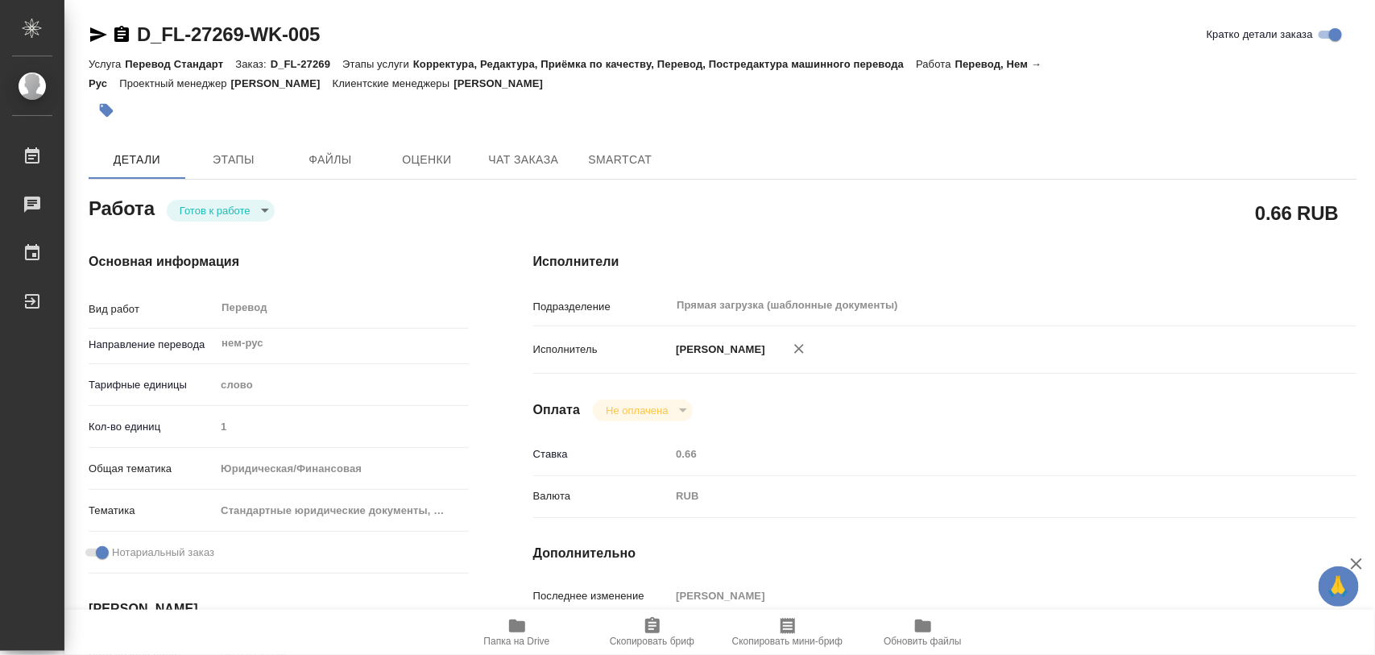
click at [263, 204] on body "🙏 .cls-1 fill:#fff; AWATERA Iglakov Maksim Работы Чаты График Выйти D_FL-27269-…" at bounding box center [687, 327] width 1375 height 655
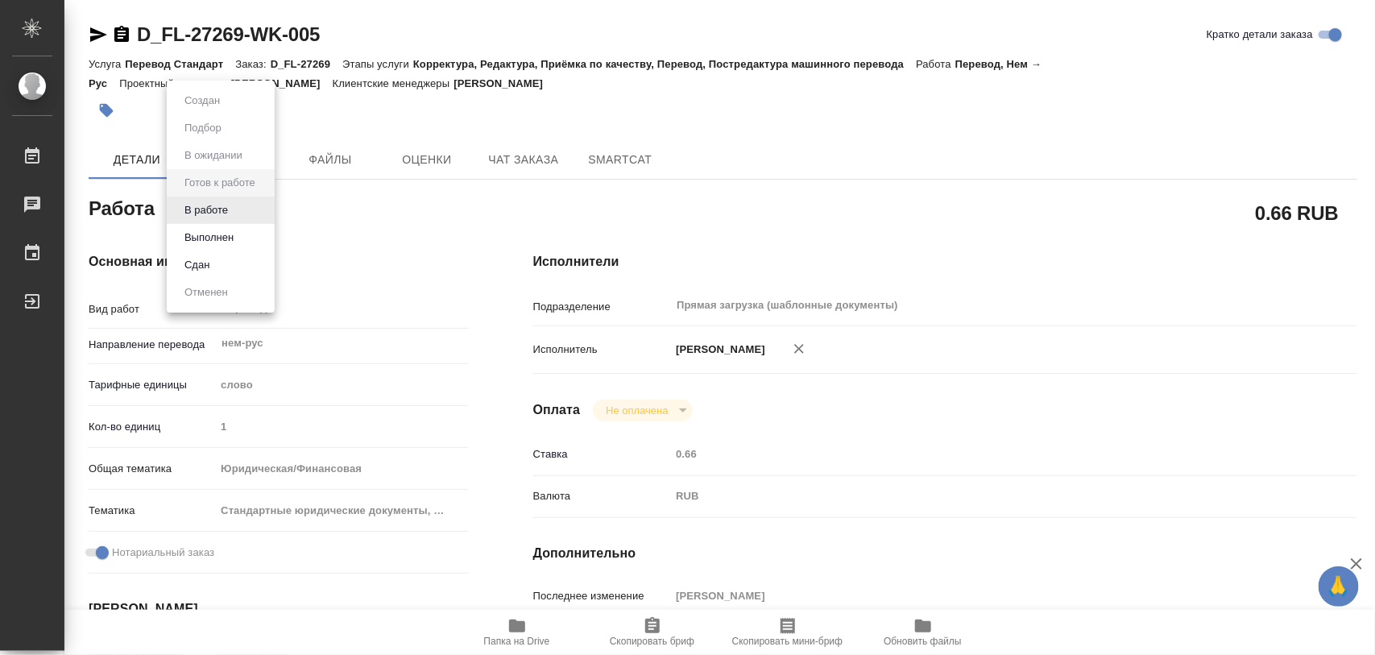
type textarea "x"
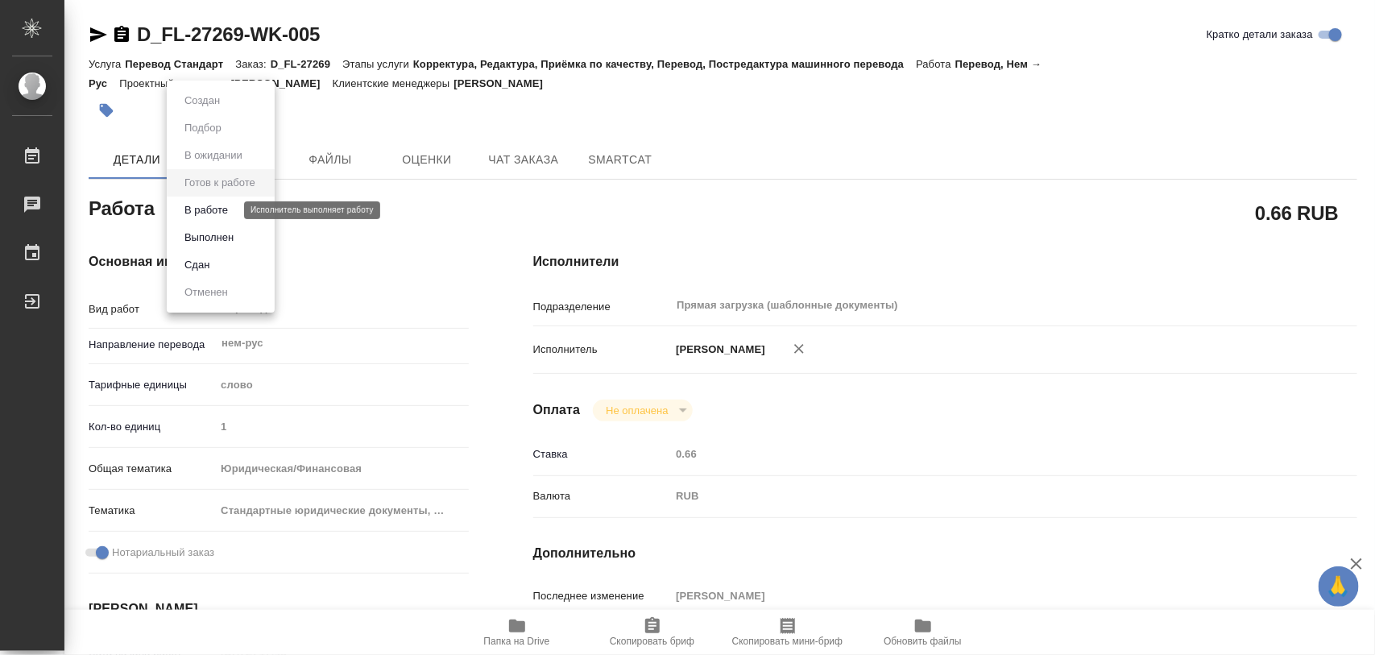
click at [199, 214] on button "В работе" at bounding box center [206, 210] width 53 height 18
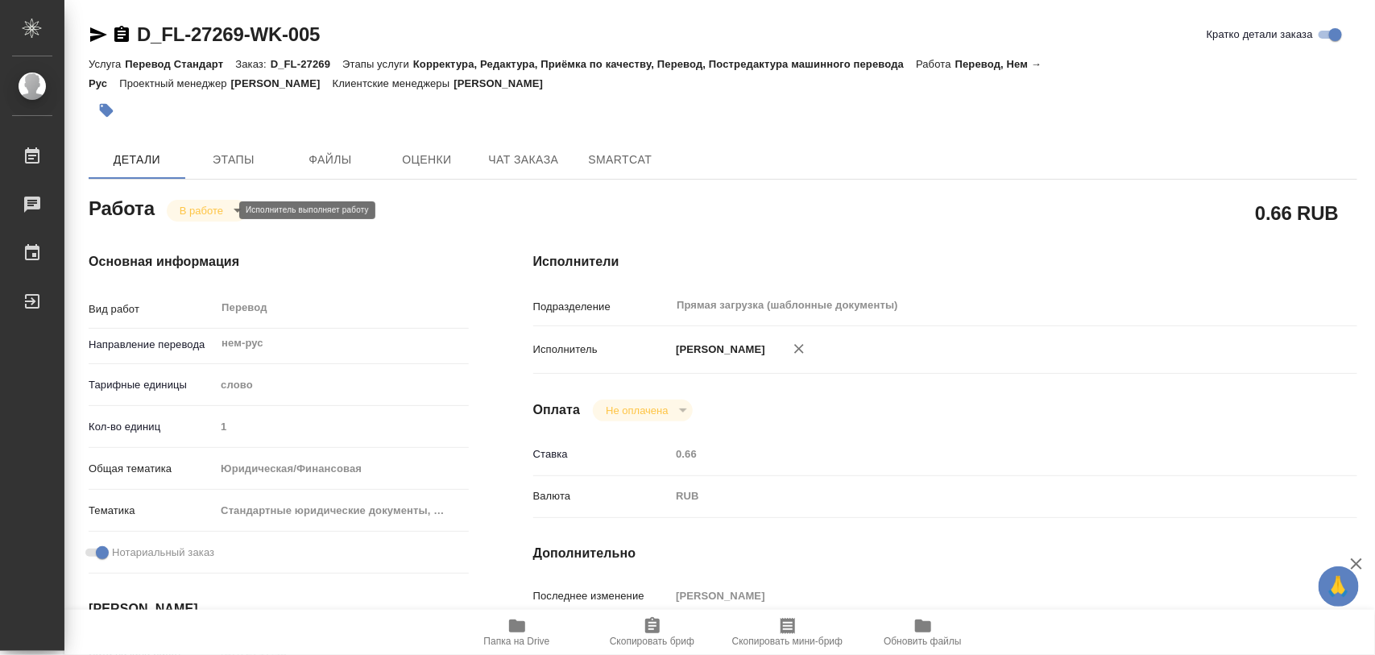
type textarea "x"
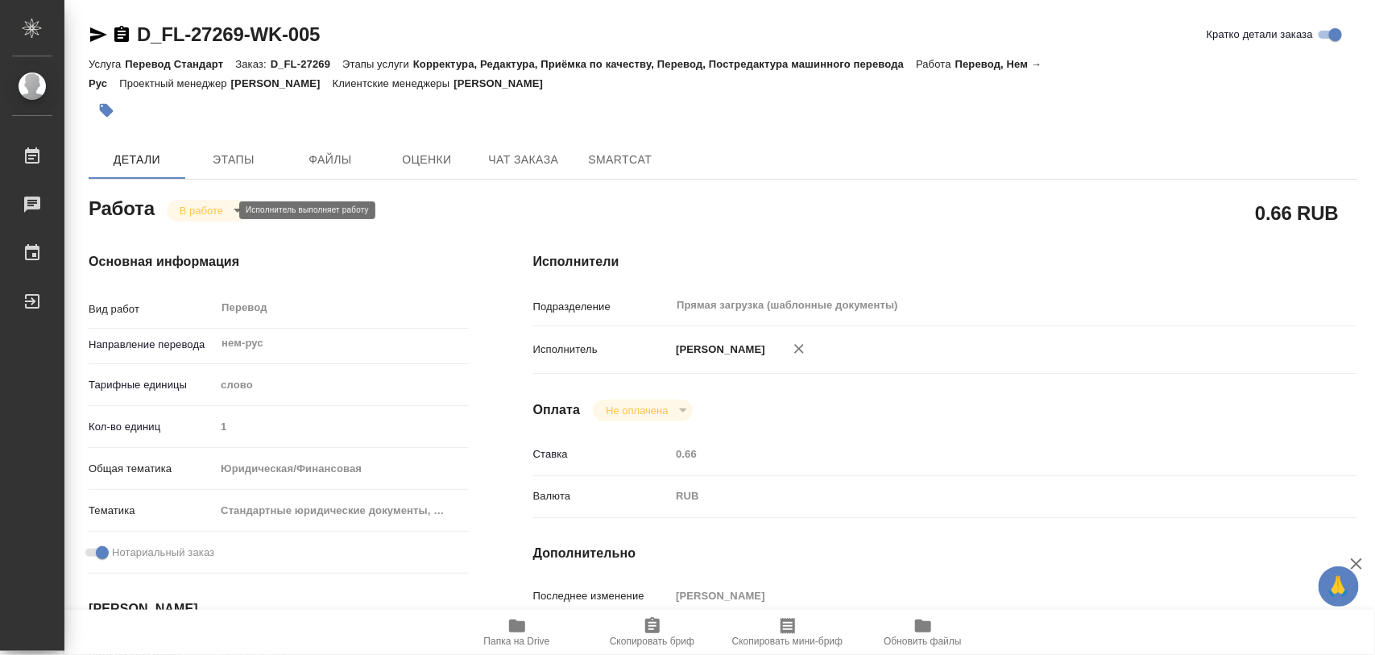
type textarea "x"
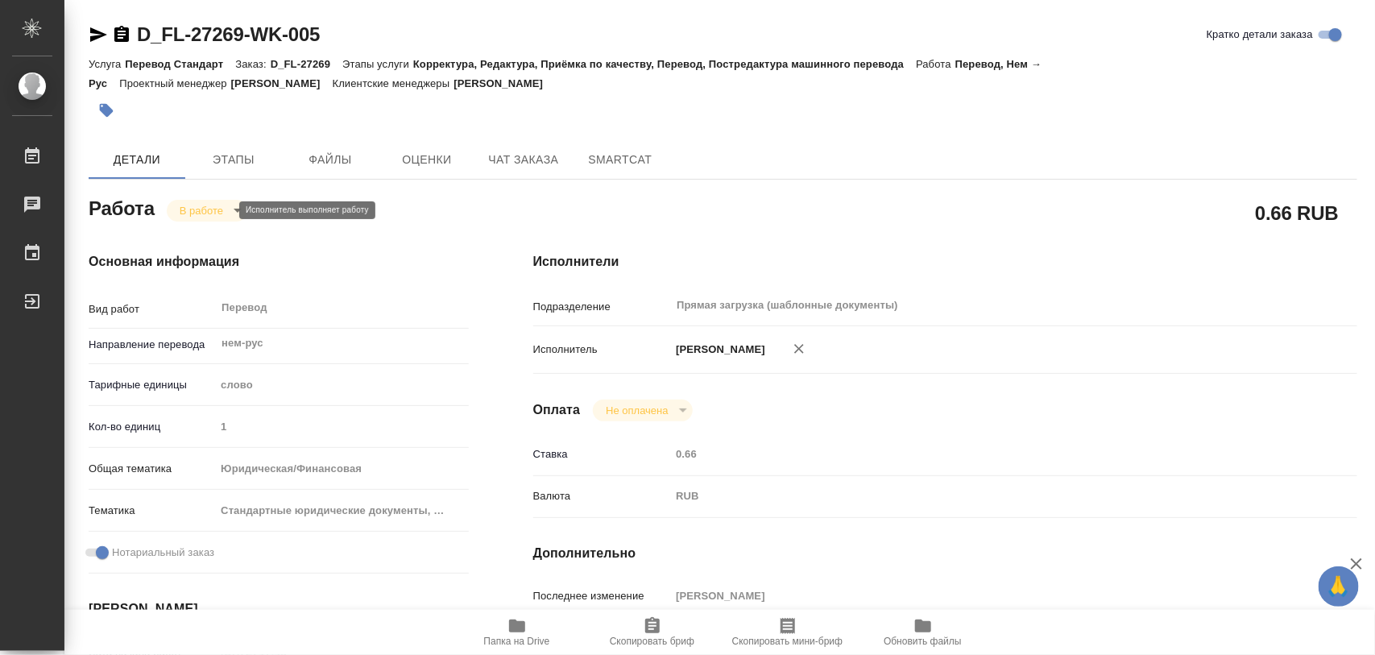
type textarea "x"
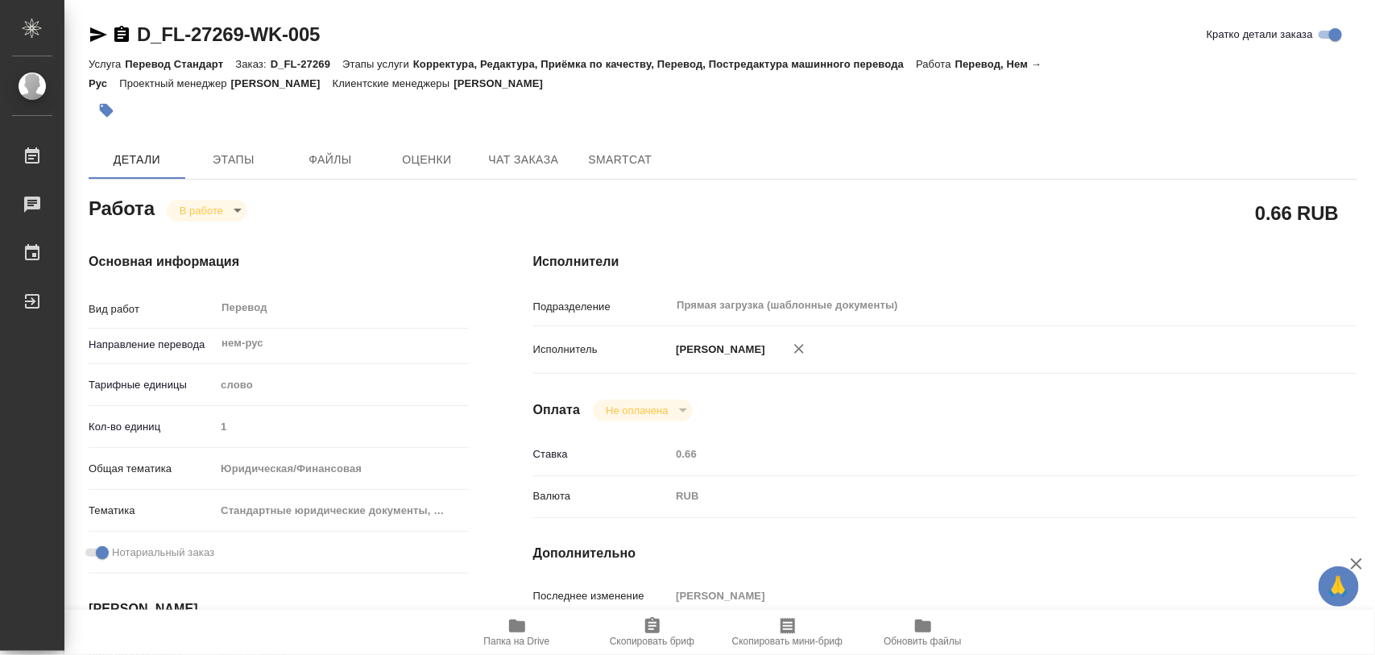
type textarea "x"
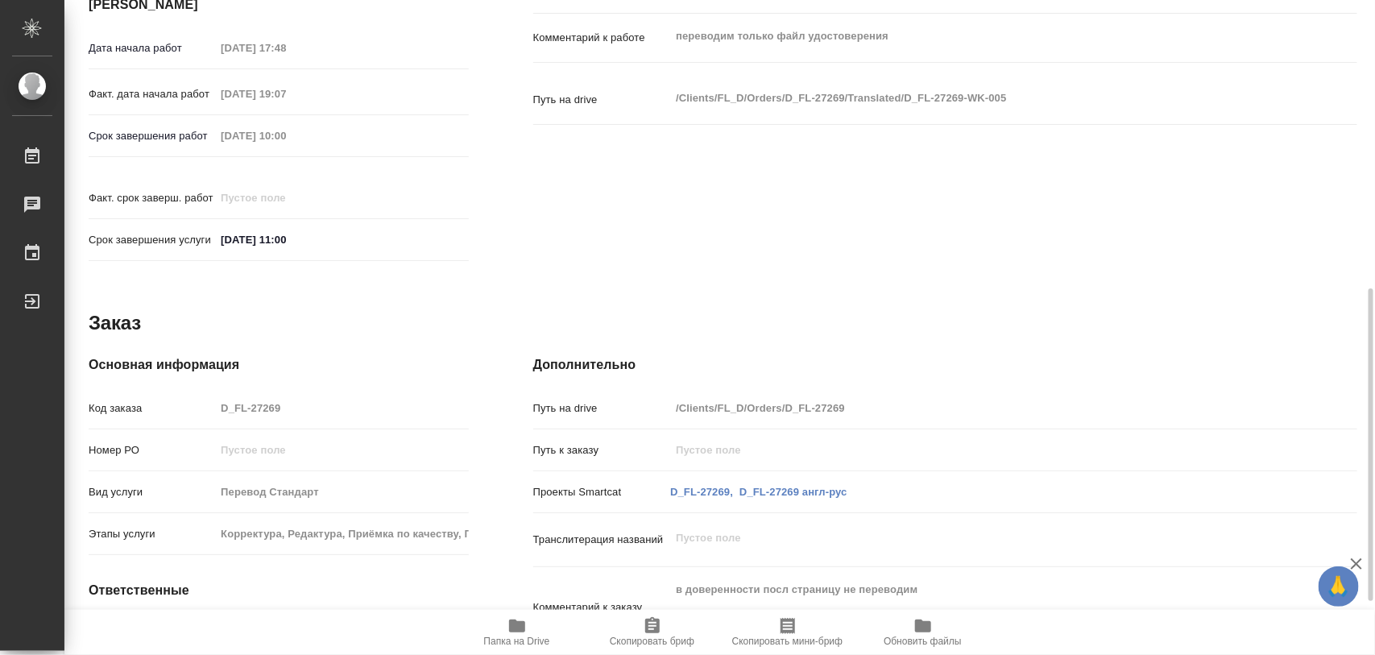
scroll to position [718, 0]
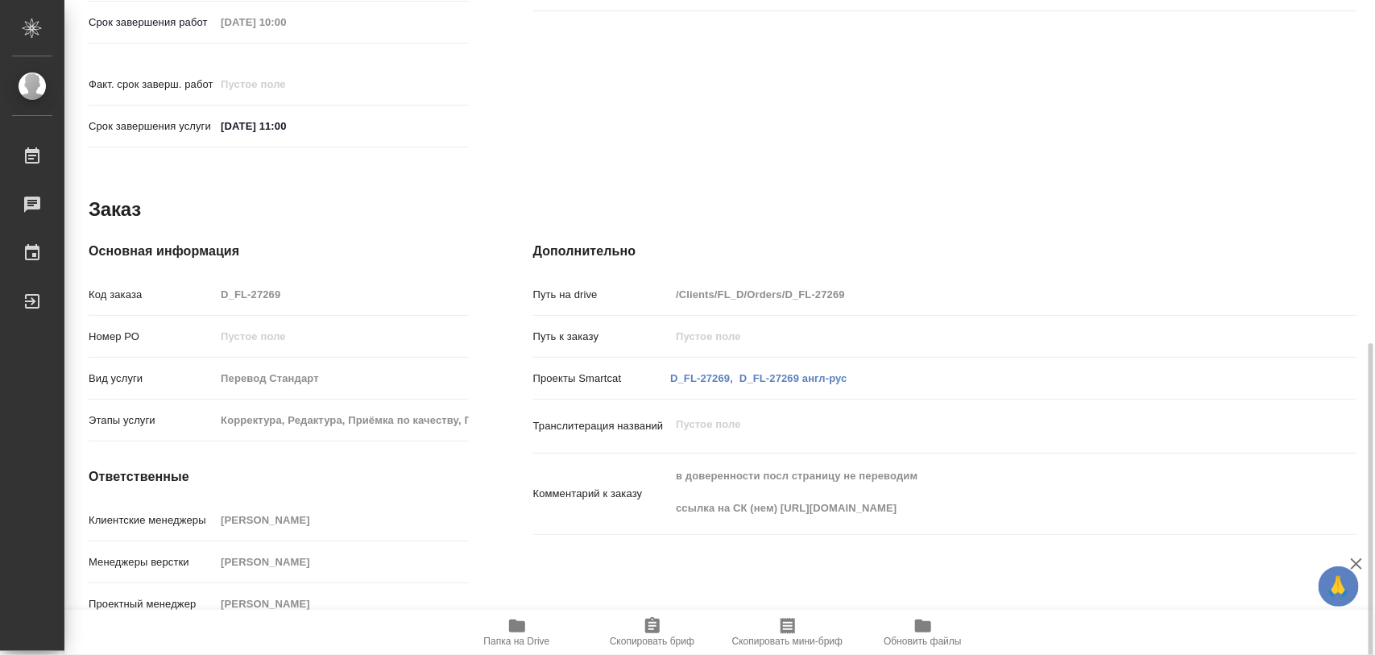
click at [329, 485] on div "Основная информация Код заказа D_FL-27269 Номер РО Вид услуги Перевод Стандарт …" at bounding box center [279, 437] width 380 height 390
click at [666, 631] on span "Скопировать бриф" at bounding box center [653, 631] width 116 height 31
click at [317, 518] on div "Клиентские менеджеры Булахова Елена" at bounding box center [279, 527] width 380 height 42
click at [643, 633] on icon "button" at bounding box center [652, 625] width 19 height 19
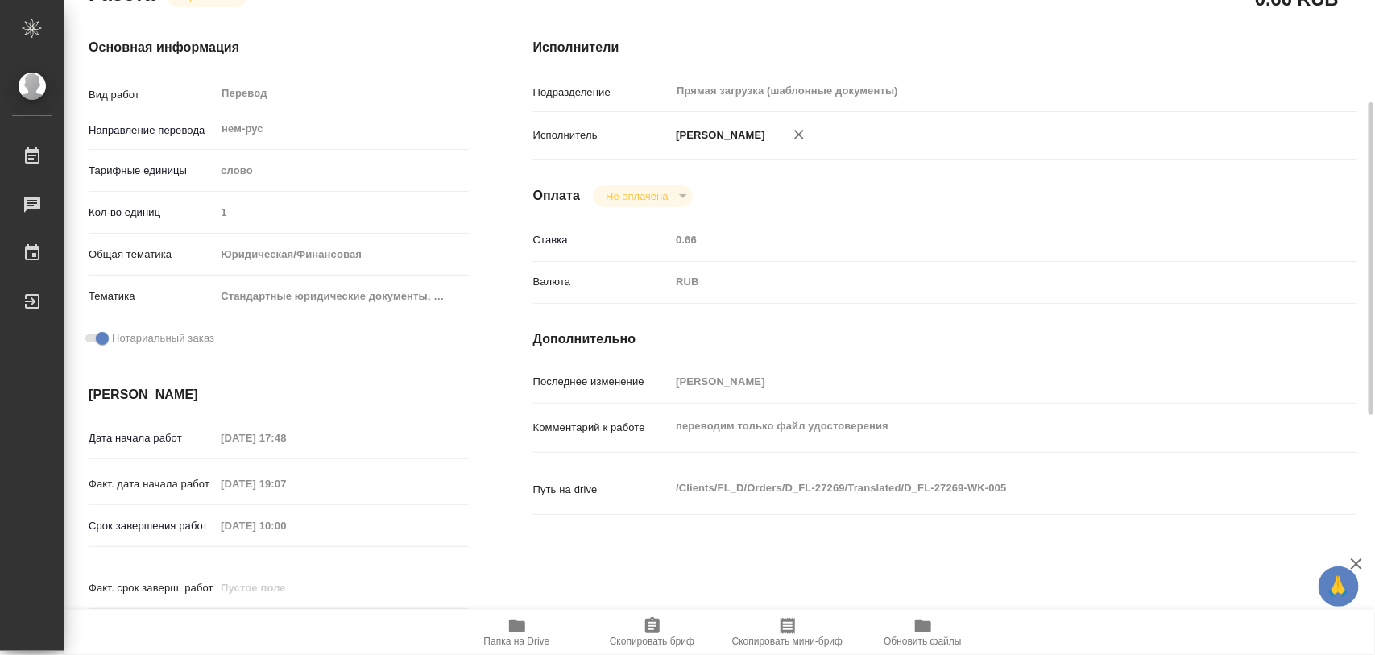
scroll to position [0, 0]
